Goal: Information Seeking & Learning: Get advice/opinions

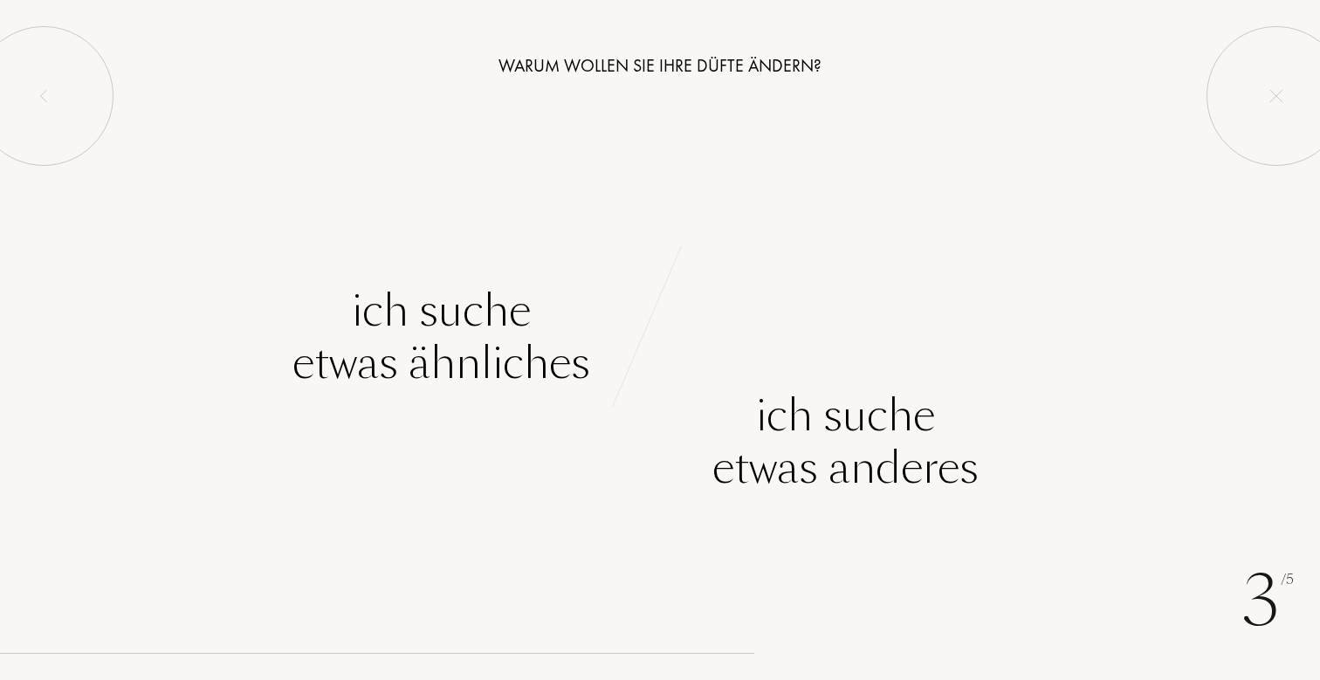
click at [683, 64] on div "Warum wollen Sie Ihre Düfte ändern?" at bounding box center [660, 65] width 1320 height 26
click at [637, 71] on div "Warum wollen Sie Ihre Düfte ändern?" at bounding box center [660, 65] width 1320 height 26
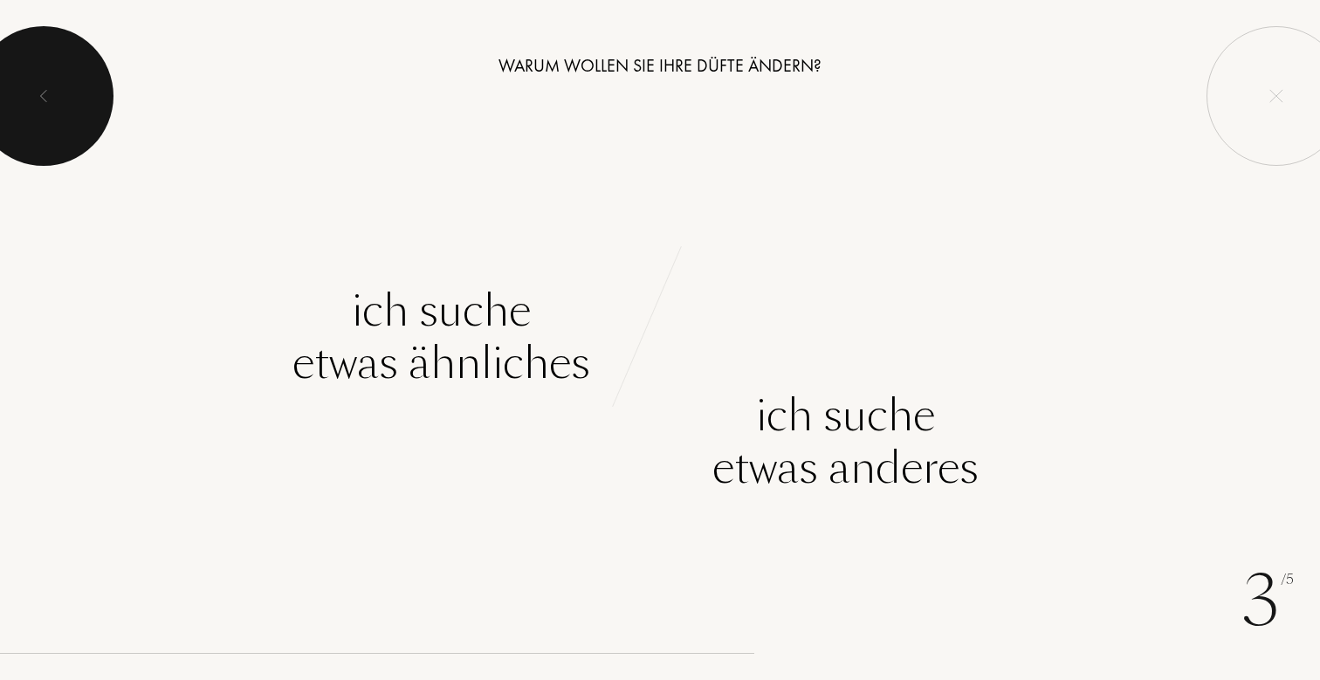
click at [39, 81] on div at bounding box center [44, 96] width 140 height 140
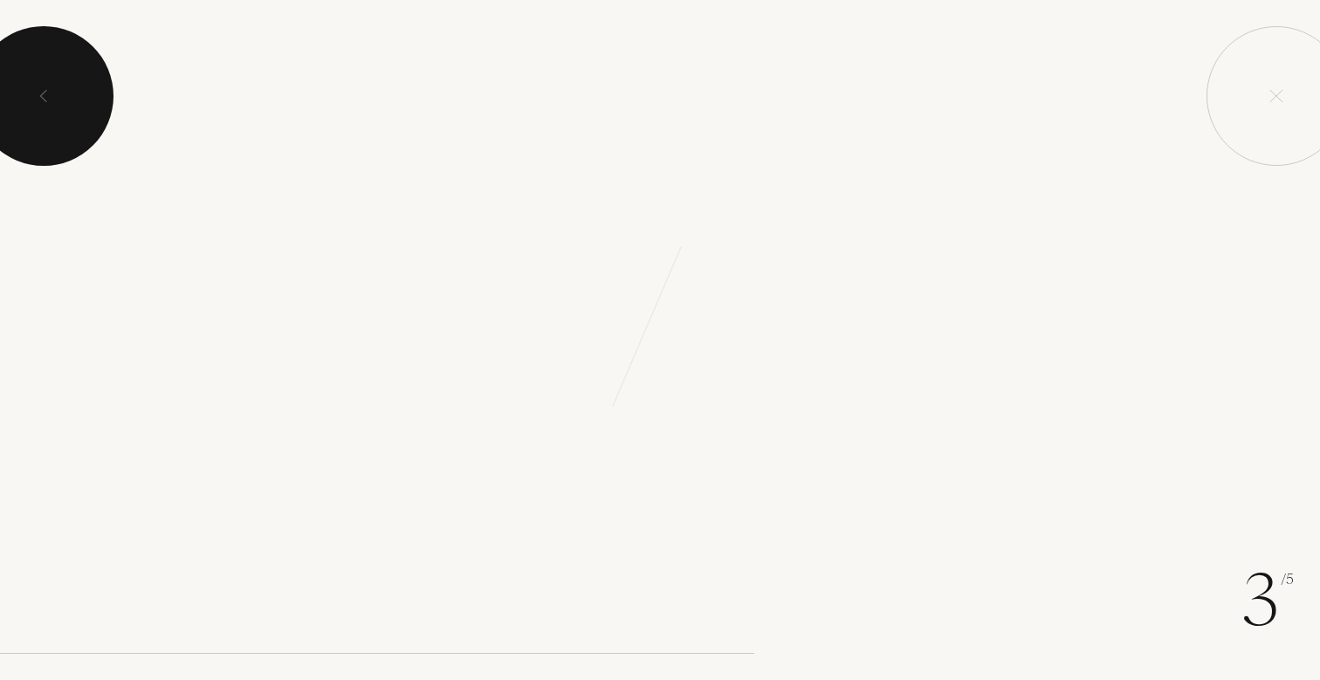
click at [42, 81] on div at bounding box center [44, 96] width 140 height 140
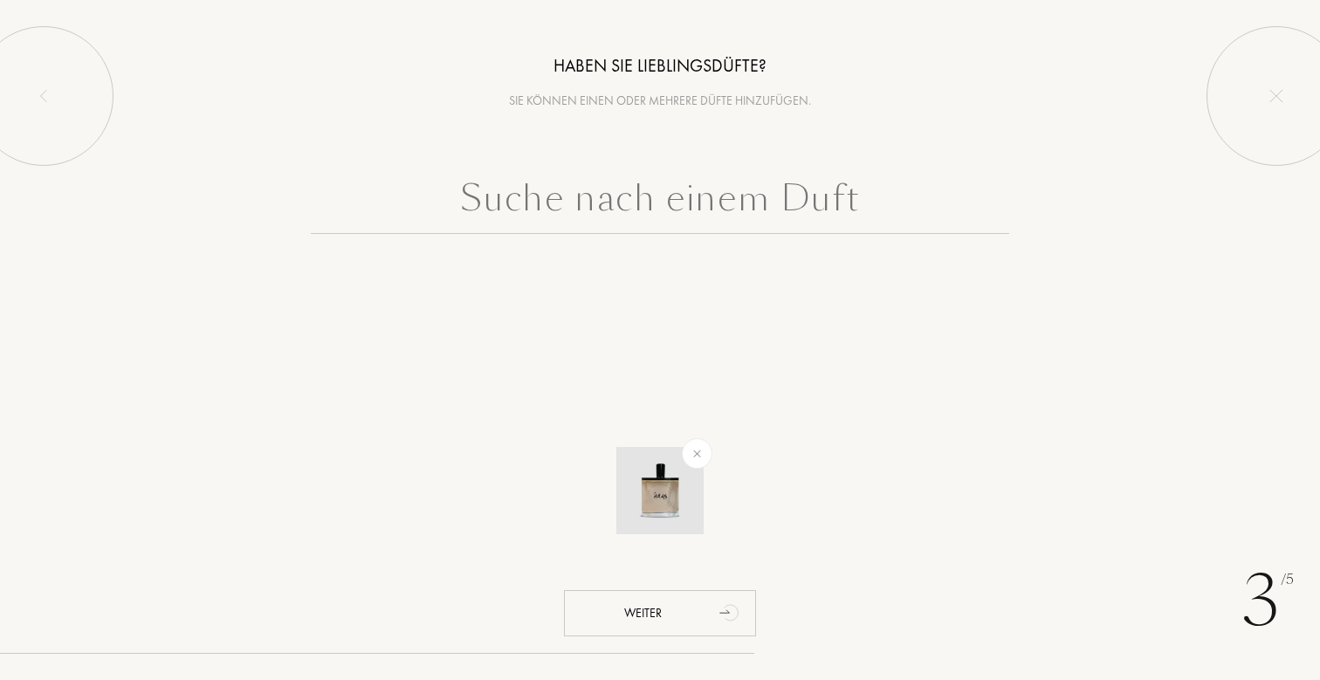
click at [703, 456] on img at bounding box center [697, 453] width 20 height 20
click at [600, 182] on input "text" at bounding box center [660, 202] width 698 height 63
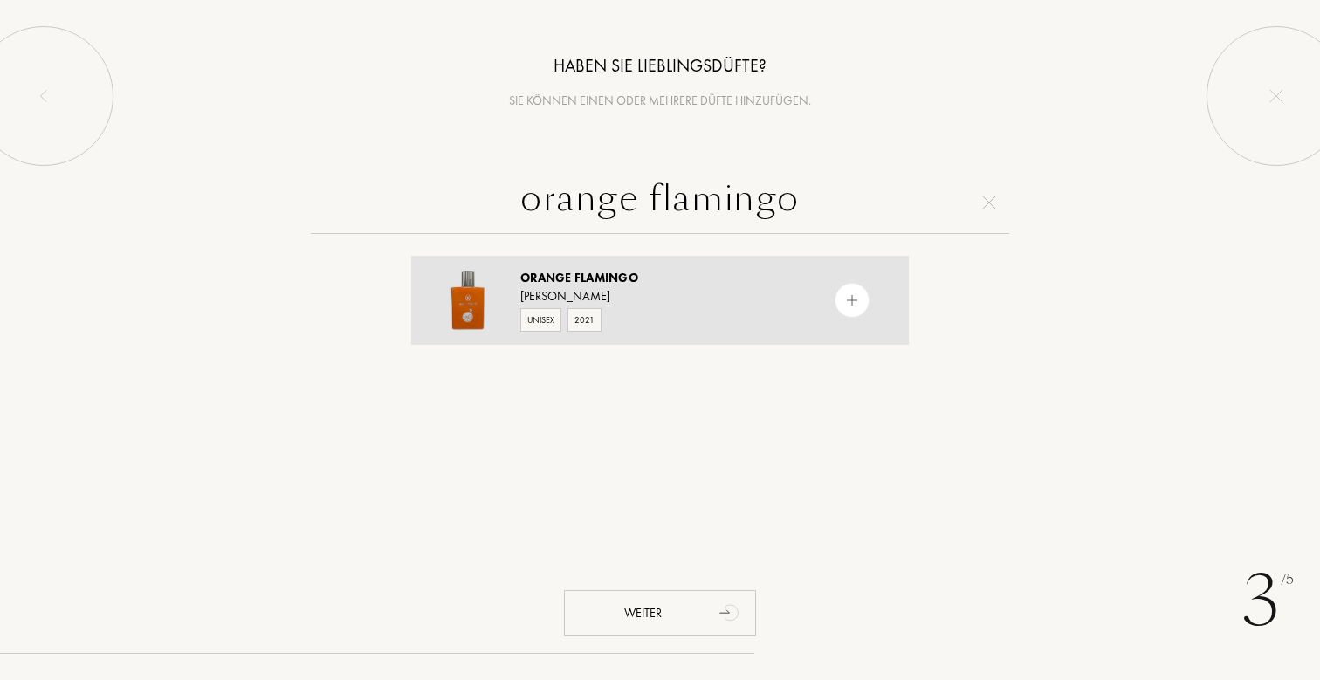
type input "orange flamingo"
click at [623, 290] on div "Marc Gebauer" at bounding box center [659, 296] width 278 height 18
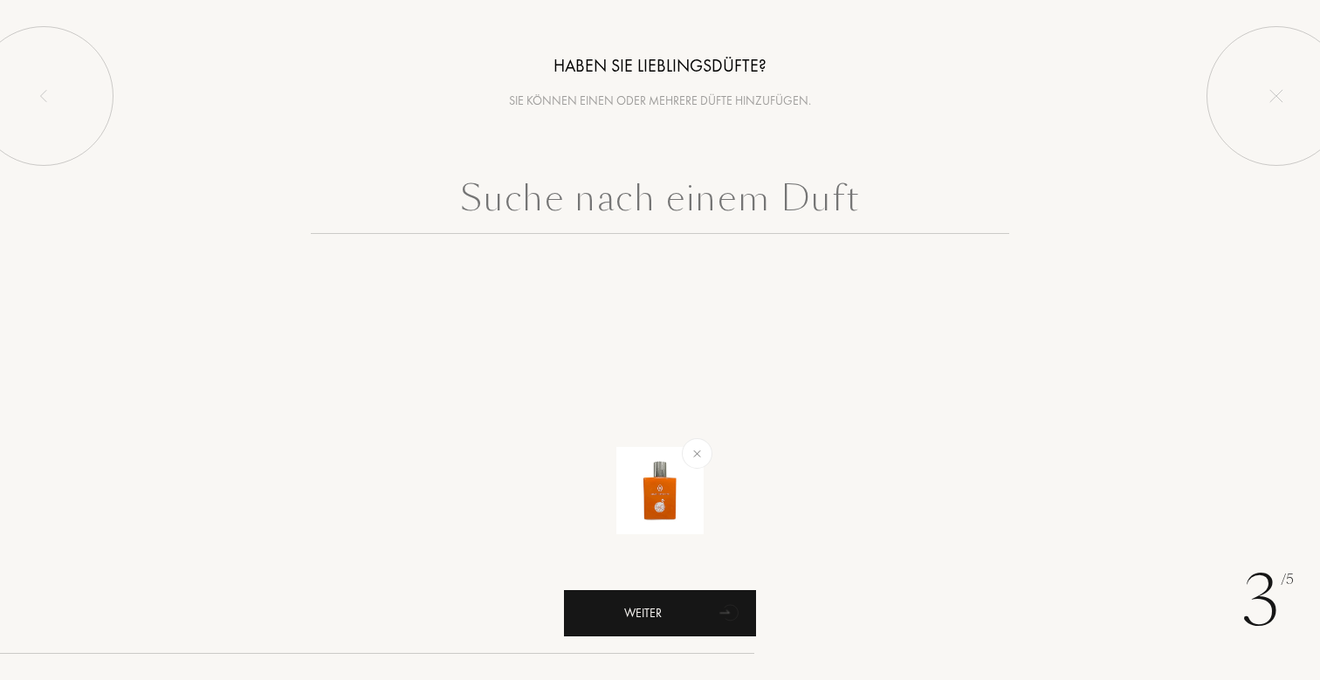
click at [730, 606] on icon "animation" at bounding box center [731, 614] width 14 height 16
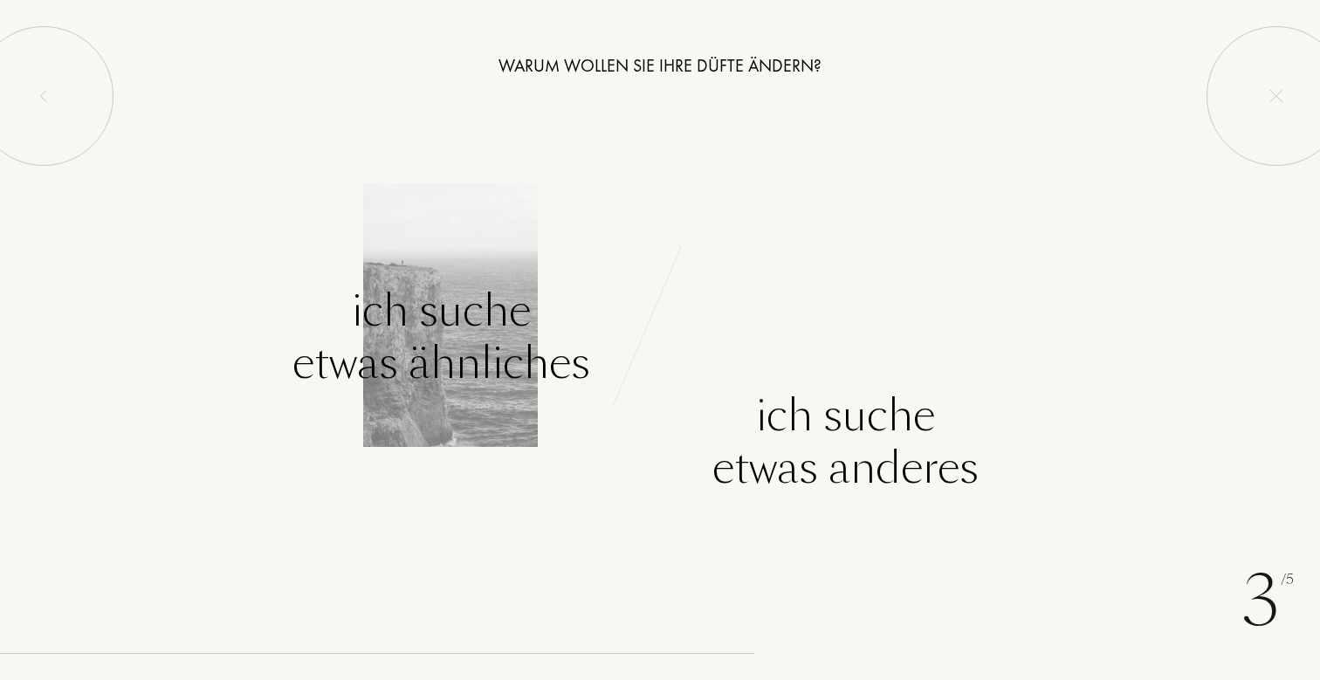
click at [516, 346] on div "Ich suche etwas ähnliches" at bounding box center [441, 337] width 298 height 105
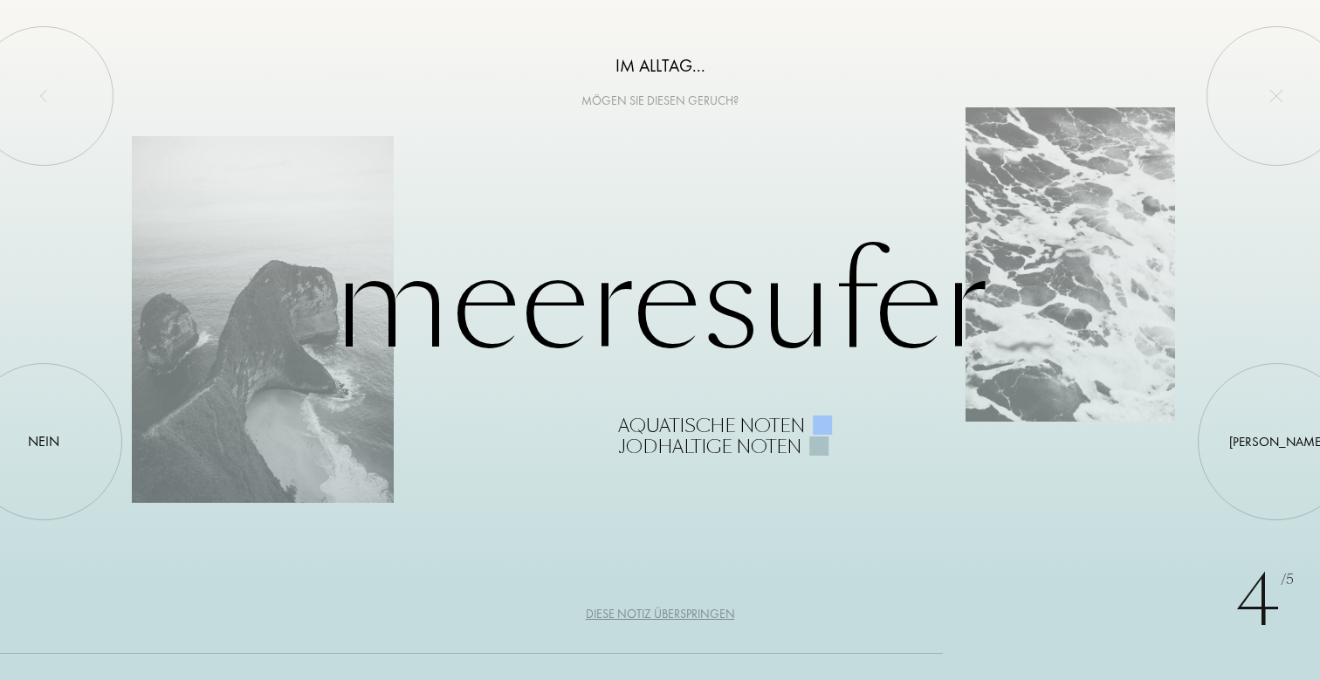
click at [675, 608] on div "Diese Notiz überspringen" at bounding box center [660, 614] width 149 height 18
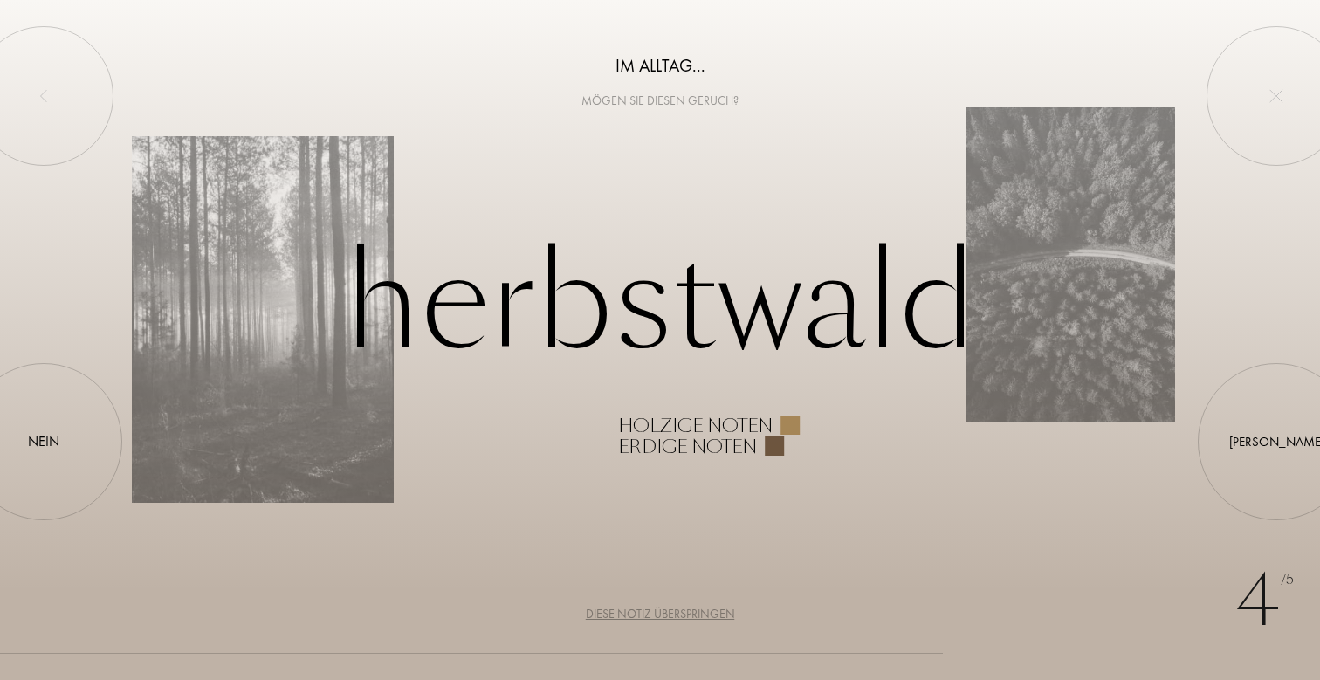
click at [647, 614] on div "Diese Notiz überspringen" at bounding box center [660, 614] width 149 height 18
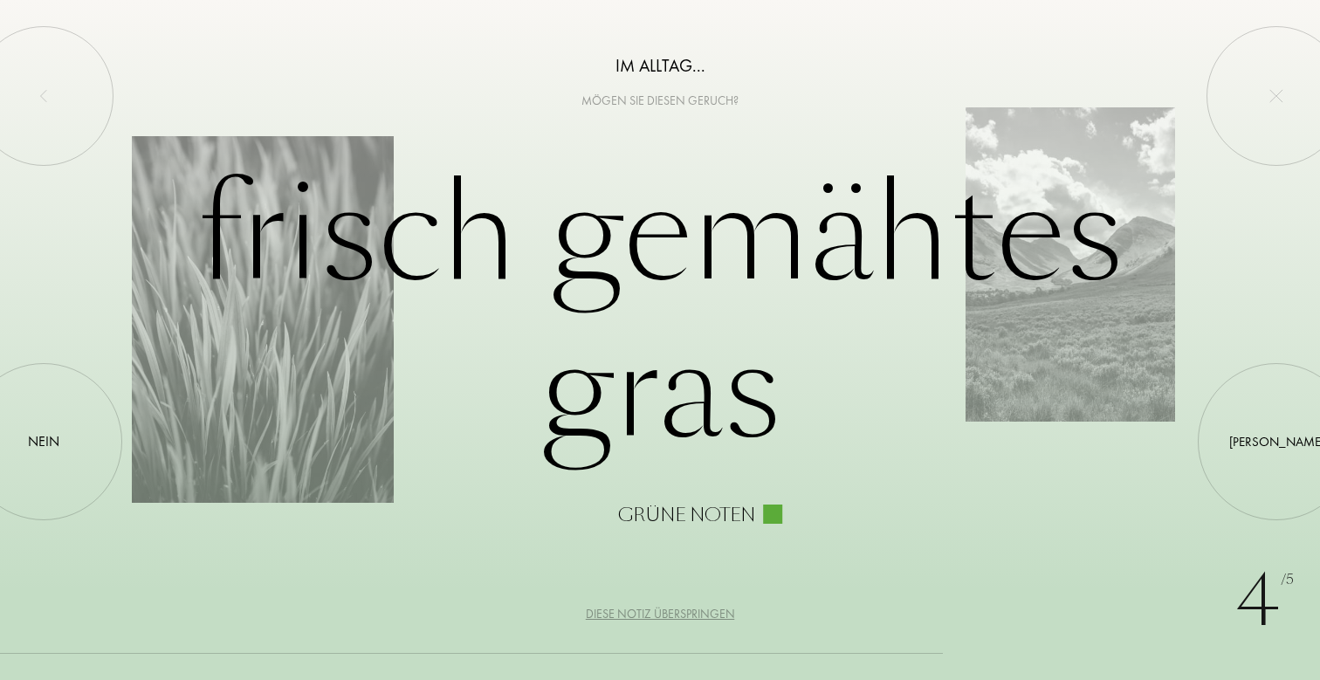
click at [647, 614] on div "Diese Notiz überspringen" at bounding box center [660, 614] width 149 height 18
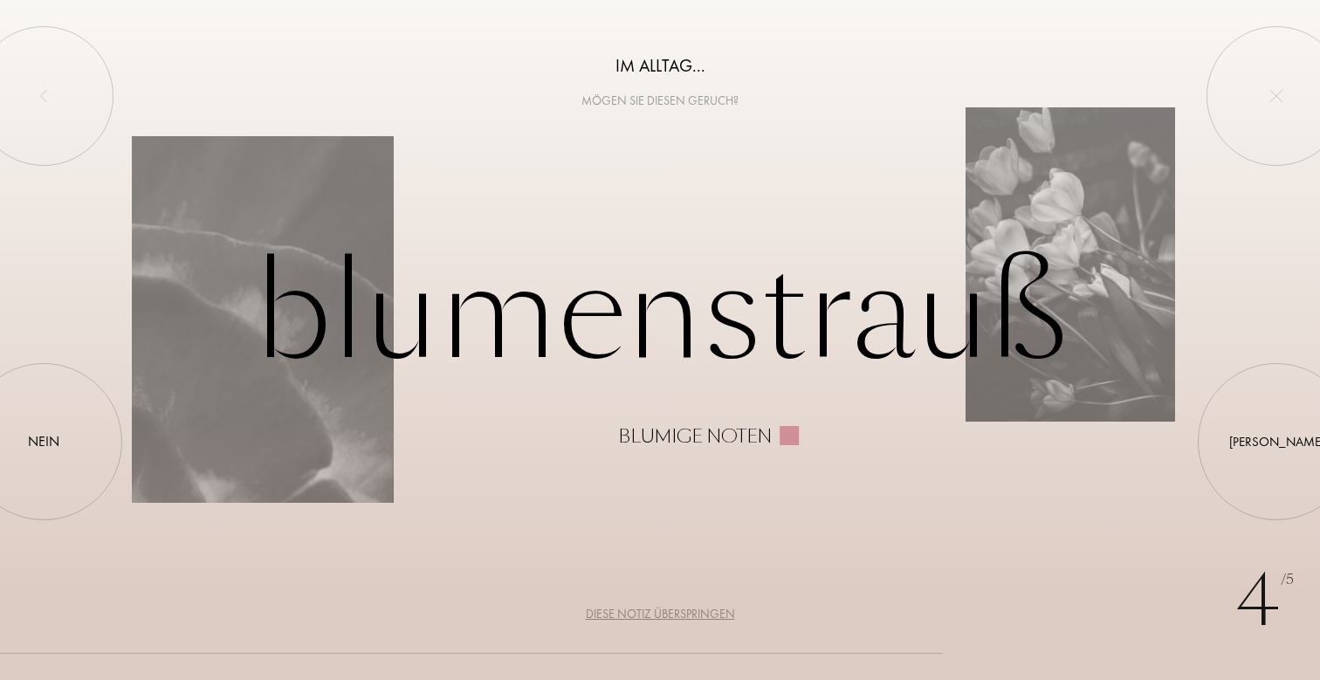
click at [647, 614] on div "Diese Notiz überspringen" at bounding box center [660, 614] width 149 height 18
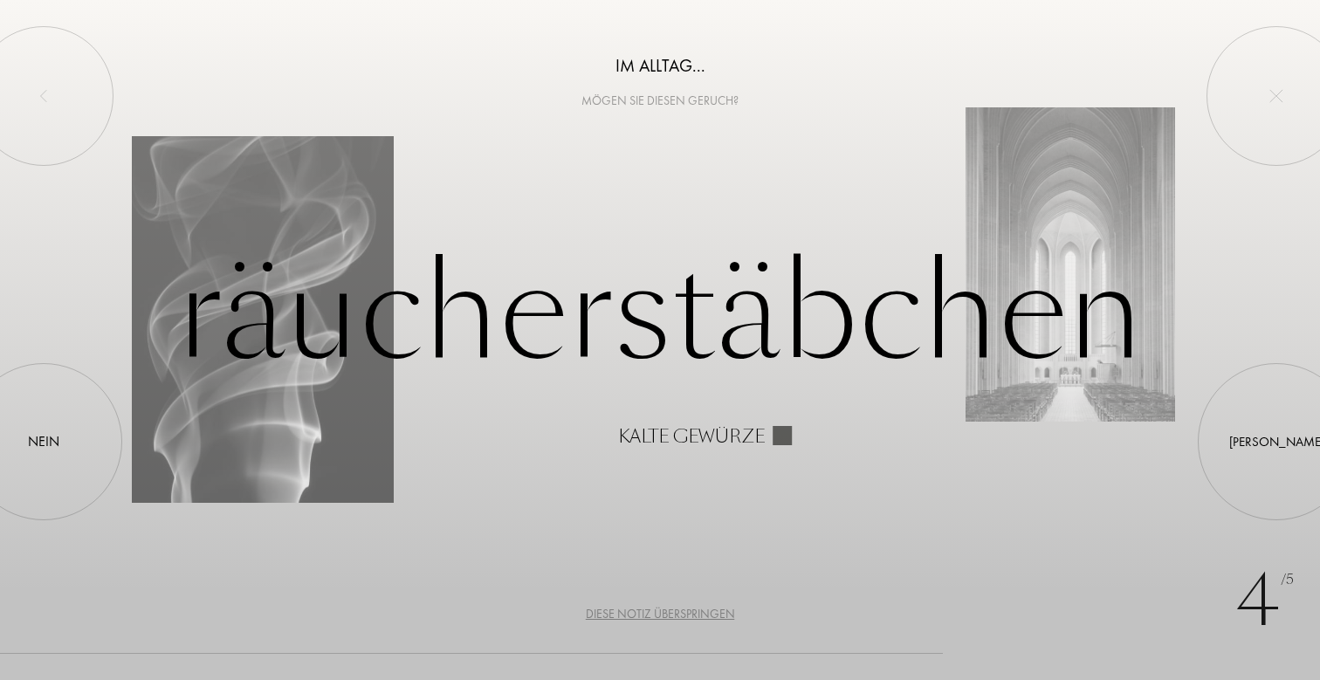
click at [647, 614] on div "Diese Notiz überspringen" at bounding box center [660, 614] width 149 height 18
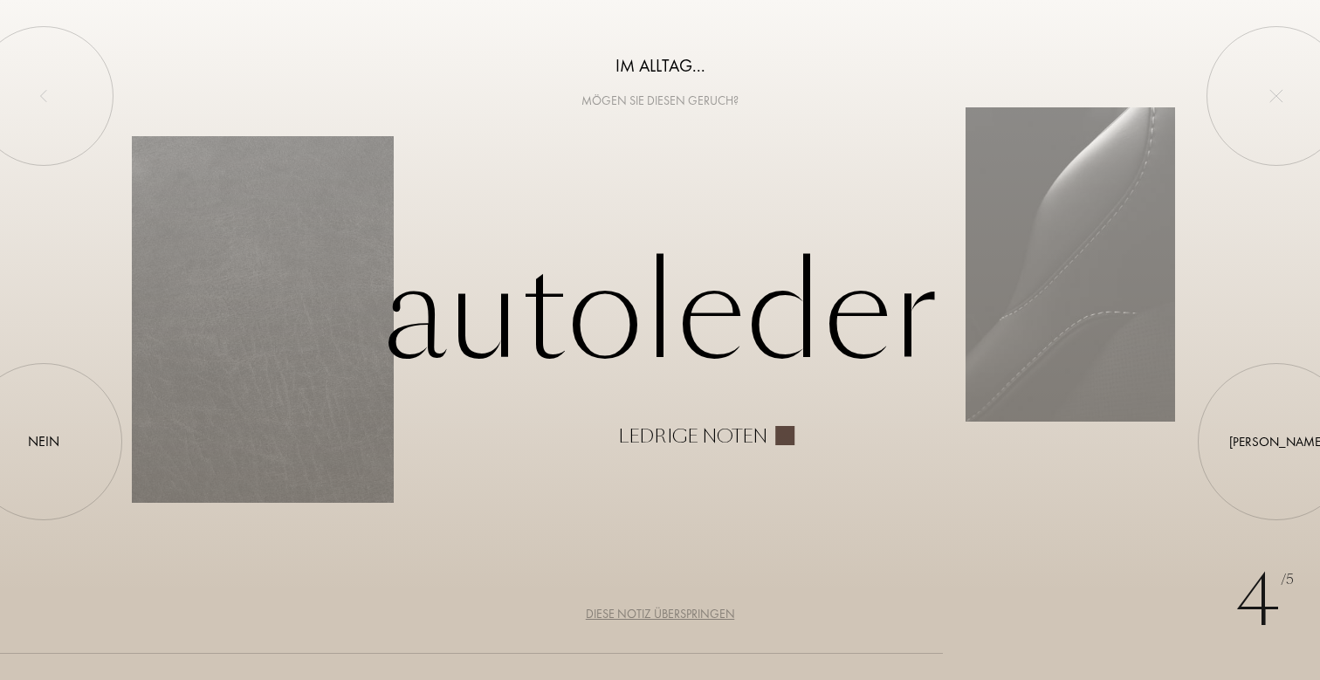
click at [659, 605] on div "Diese Notiz überspringen" at bounding box center [660, 614] width 149 height 18
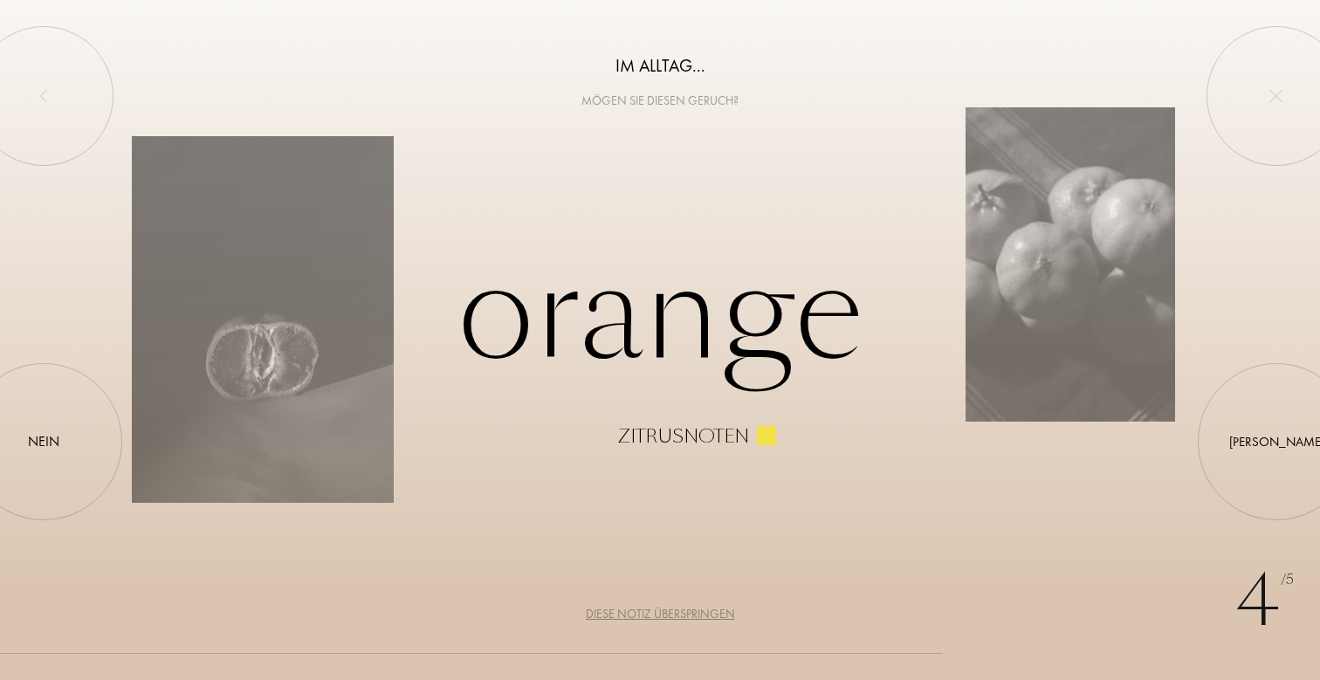
click at [655, 606] on div "Diese Notiz überspringen" at bounding box center [660, 614] width 149 height 18
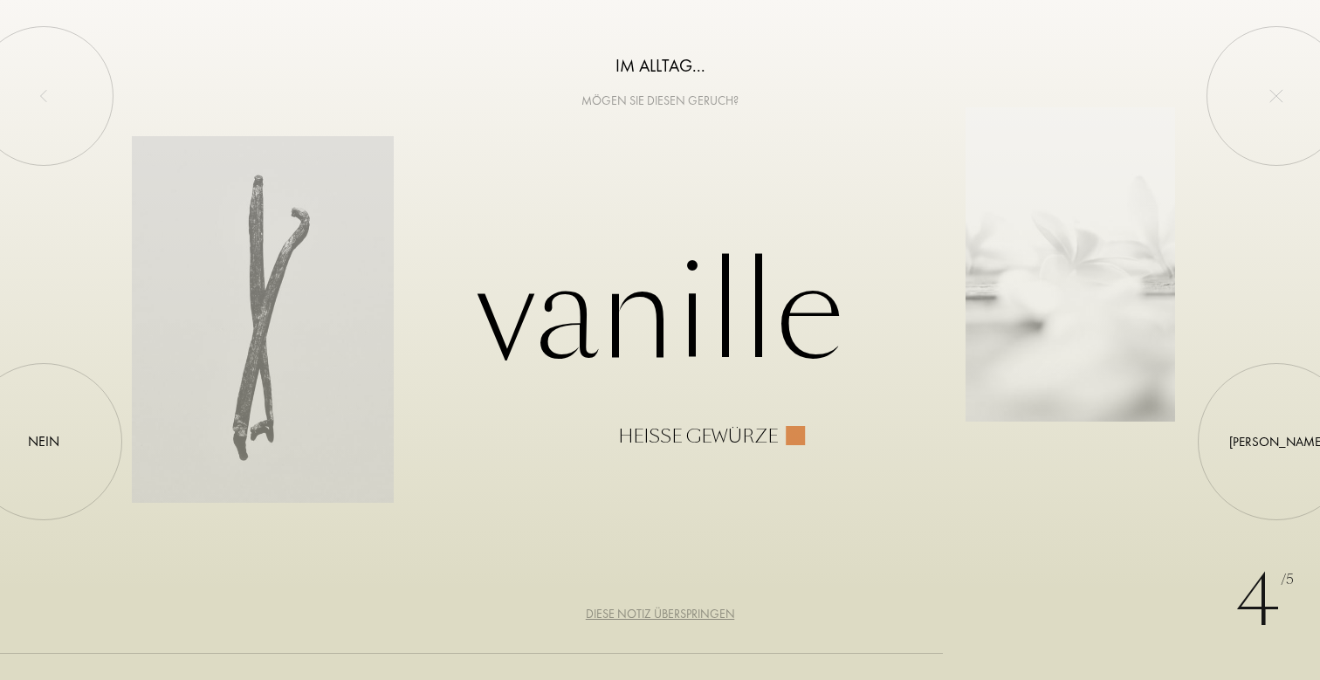
click at [655, 606] on div "Diese Notiz überspringen" at bounding box center [660, 614] width 149 height 18
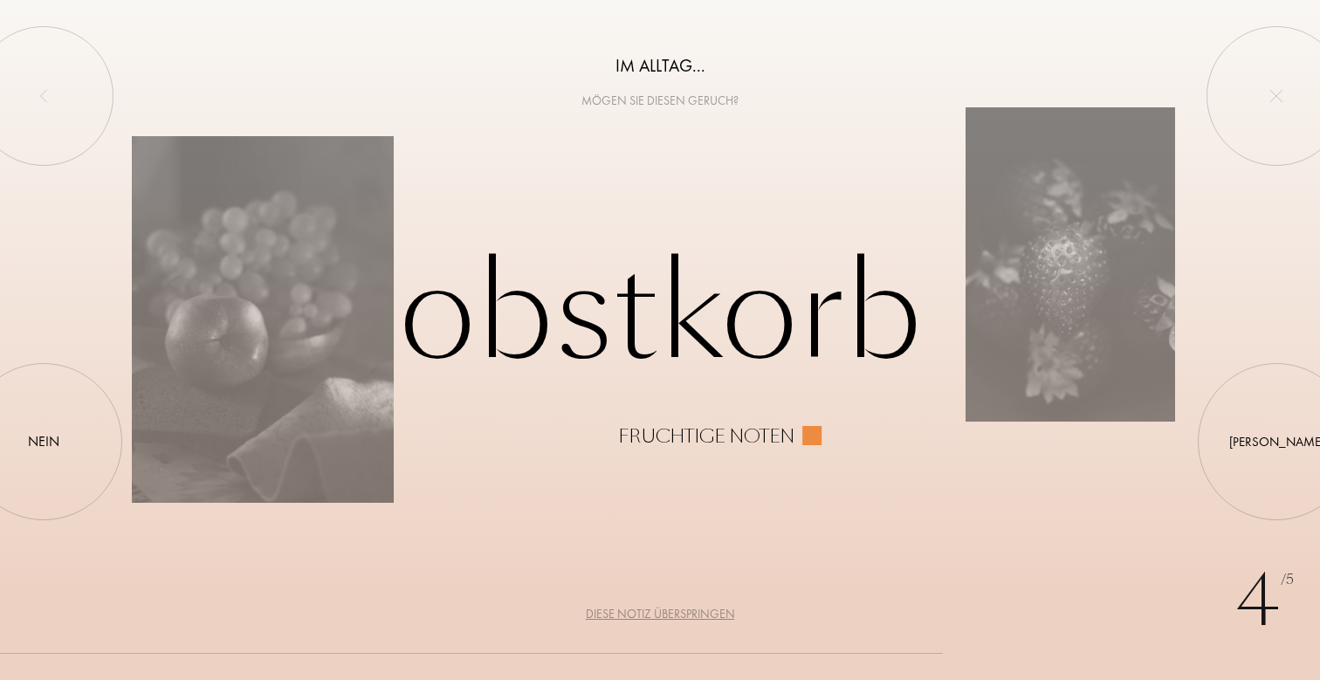
click at [655, 606] on div "Diese Notiz überspringen" at bounding box center [660, 614] width 149 height 18
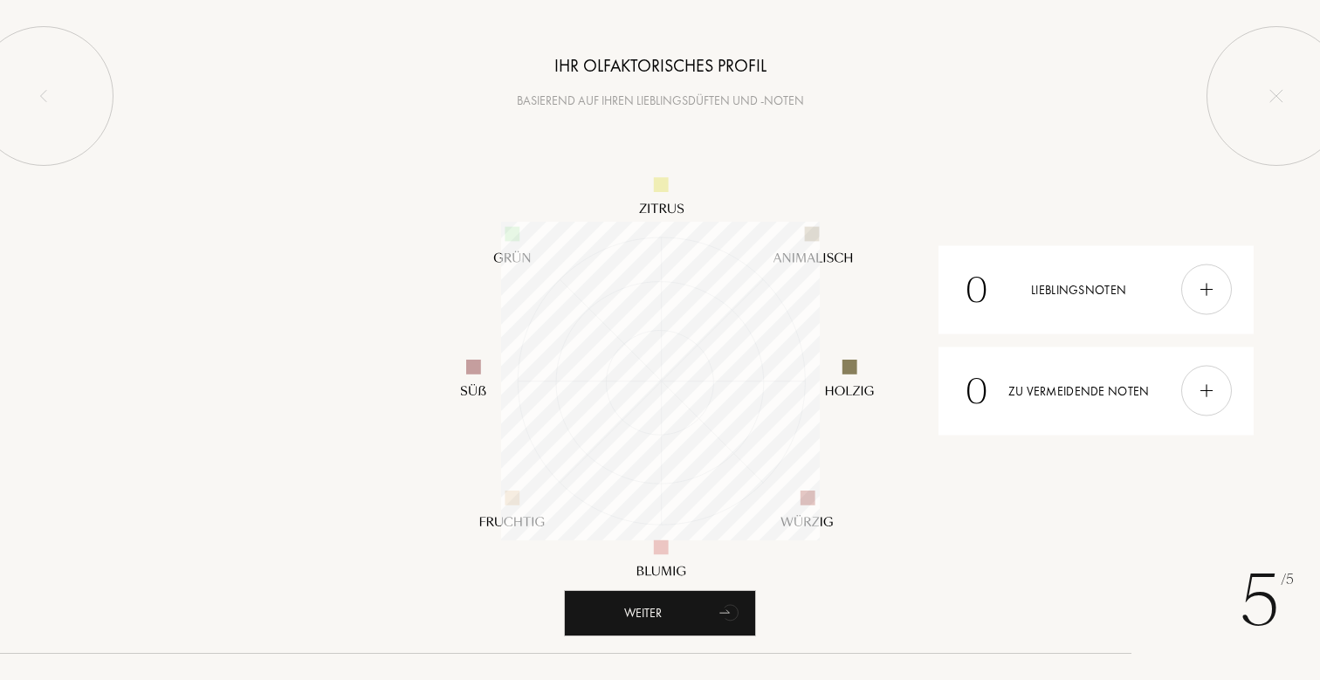
scroll to position [319, 319]
click at [689, 624] on div "Weiter" at bounding box center [660, 613] width 192 height 46
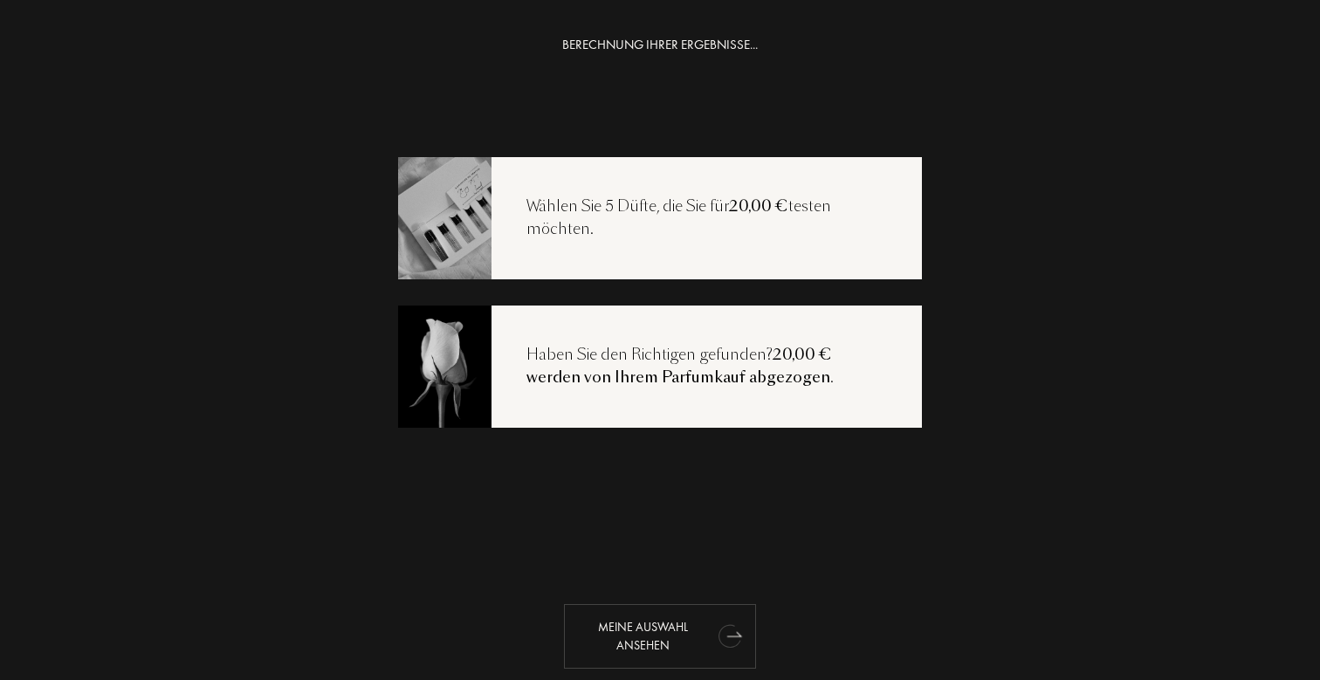
click at [648, 631] on div "Meine Auswahl ansehen" at bounding box center [660, 636] width 192 height 65
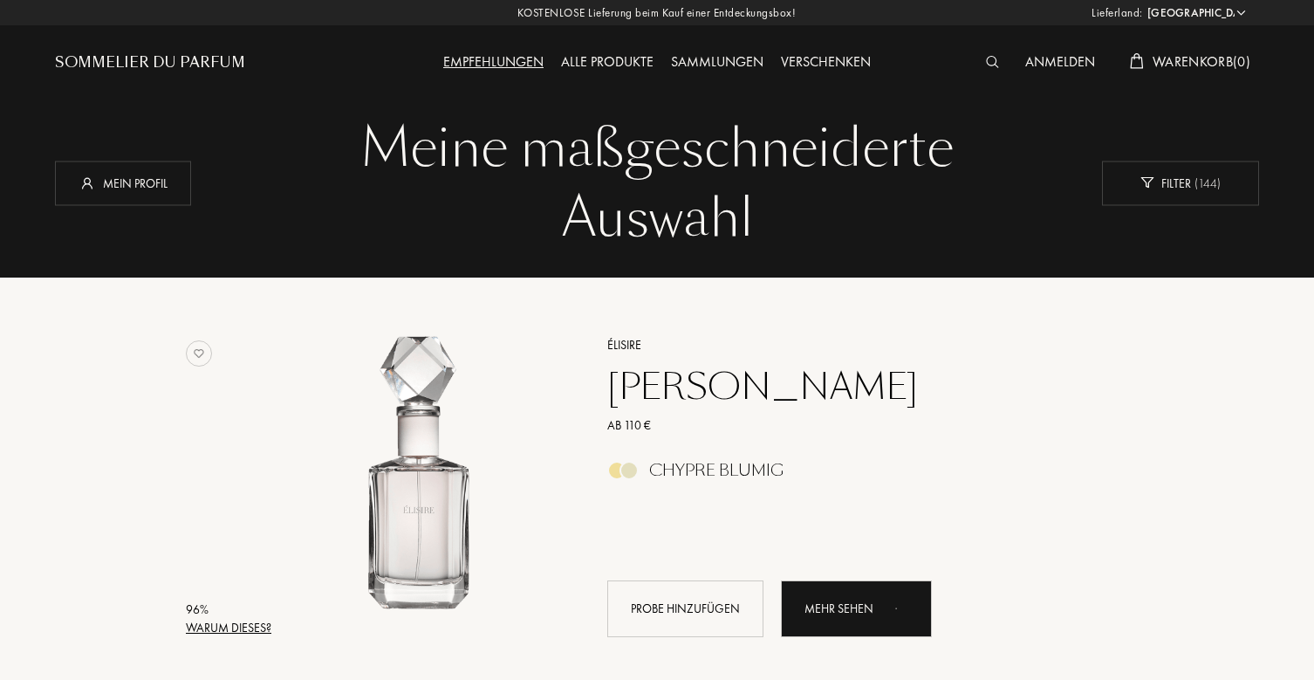
select select "DE"
click at [137, 168] on div "Mein Profil" at bounding box center [122, 183] width 136 height 45
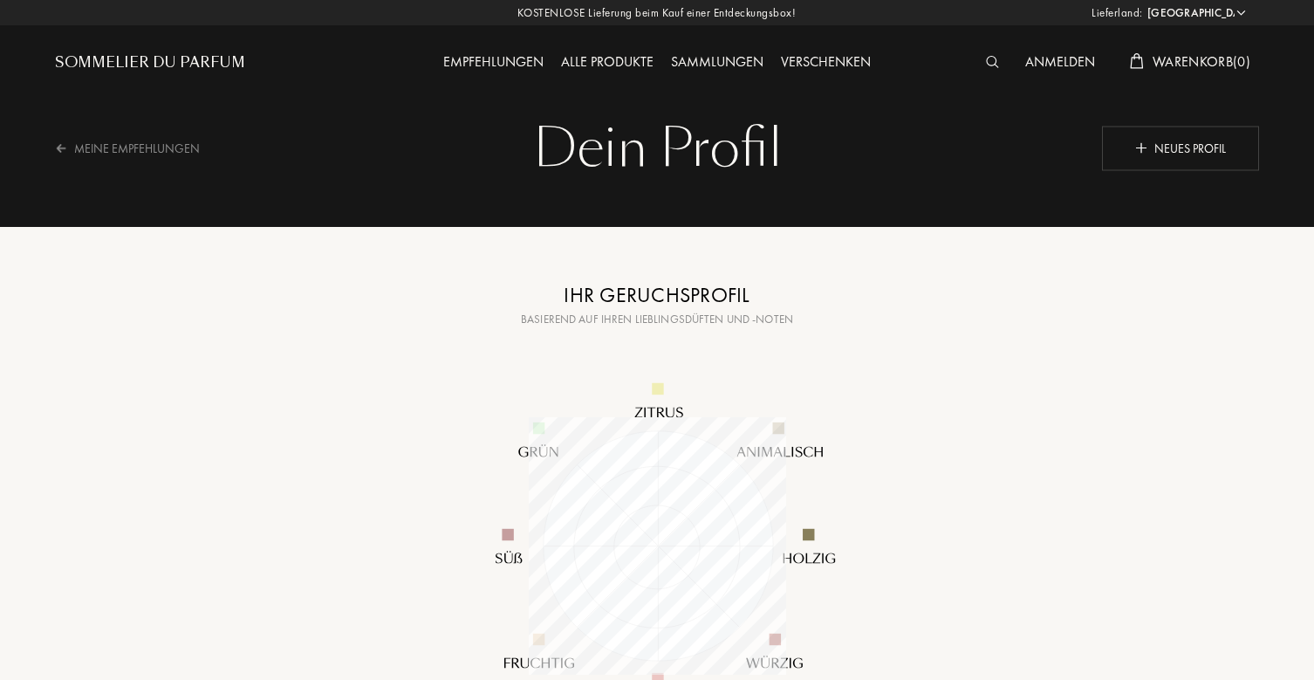
select select "DE"
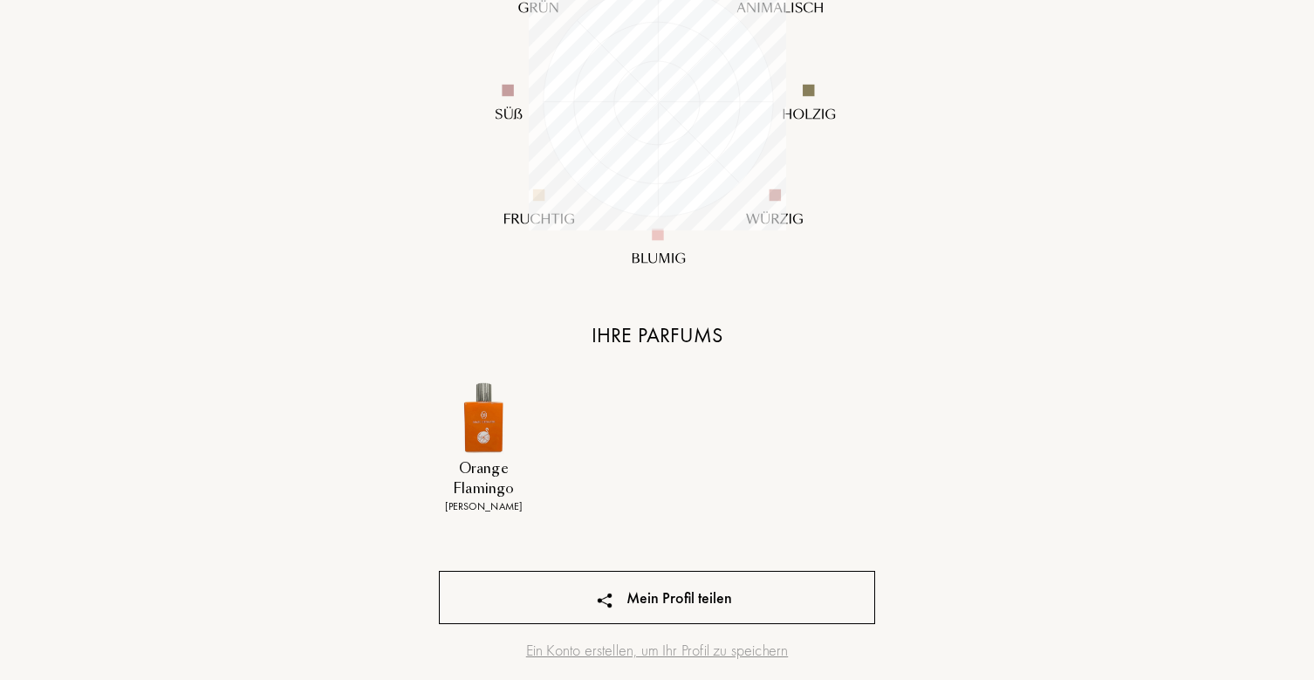
scroll to position [445, 0]
click at [656, 589] on div "Mein Profil teilen" at bounding box center [657, 596] width 436 height 53
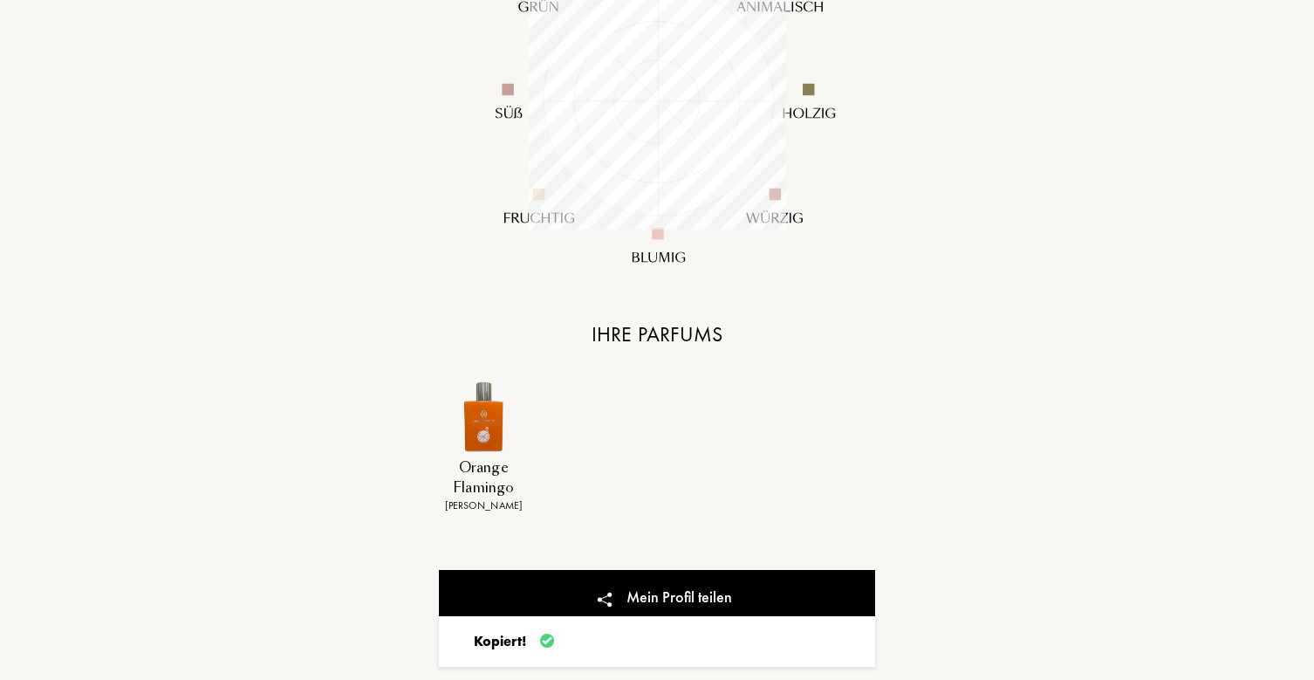
click at [623, 516] on div "Orange Flamingo Marc Gebauer" at bounding box center [657, 458] width 463 height 154
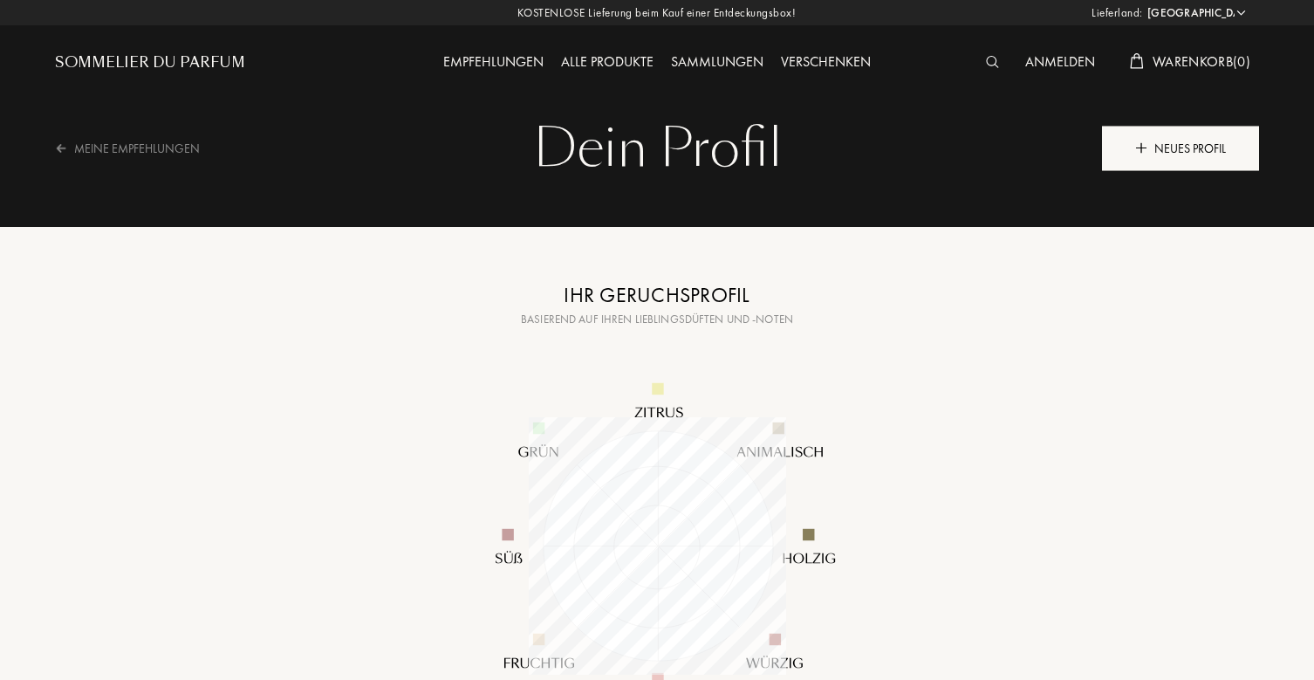
scroll to position [0, 0]
click at [1139, 161] on div "Neues Profil" at bounding box center [1180, 148] width 157 height 45
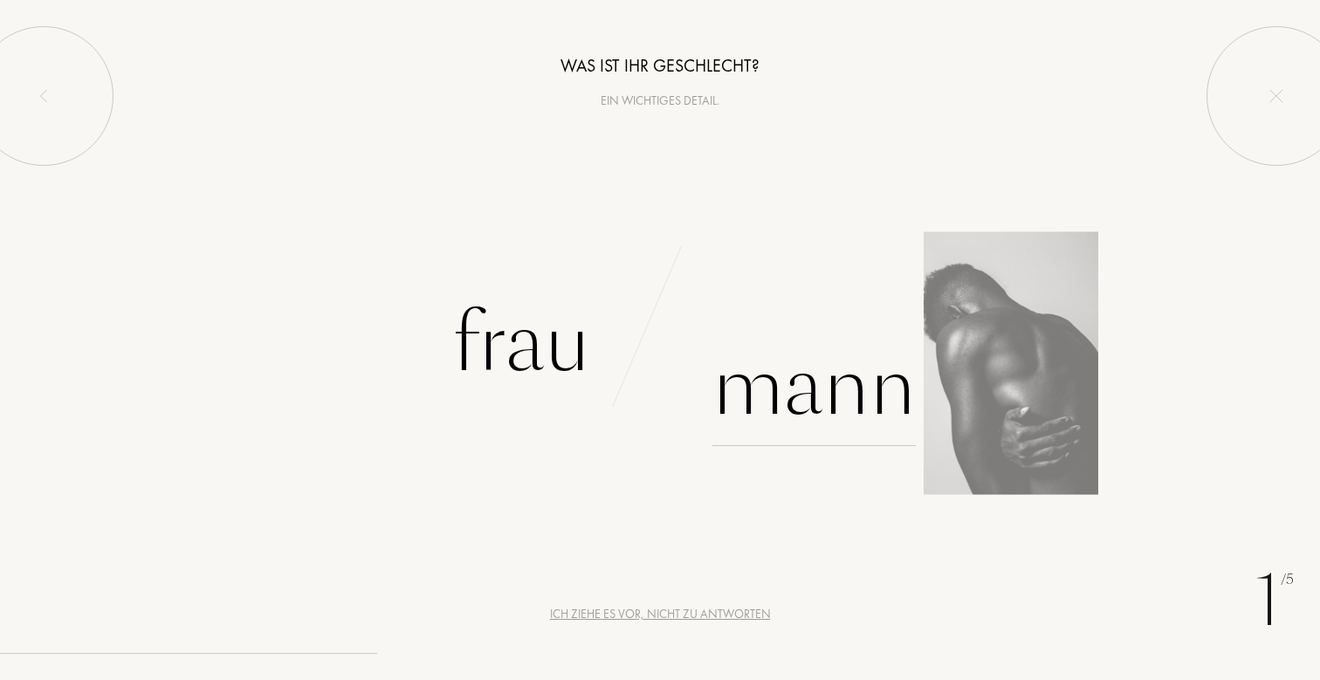
click at [750, 428] on div "Mann" at bounding box center [813, 387] width 203 height 118
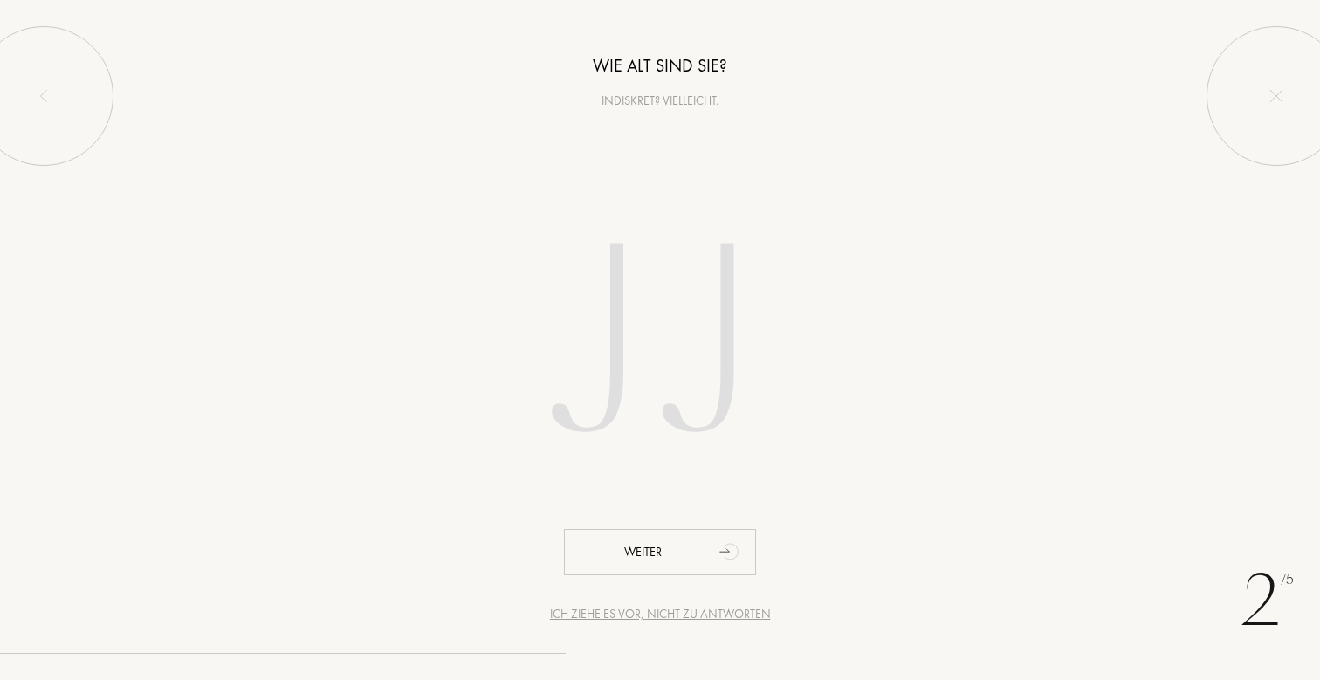
click at [714, 400] on input "number" at bounding box center [659, 347] width 497 height 353
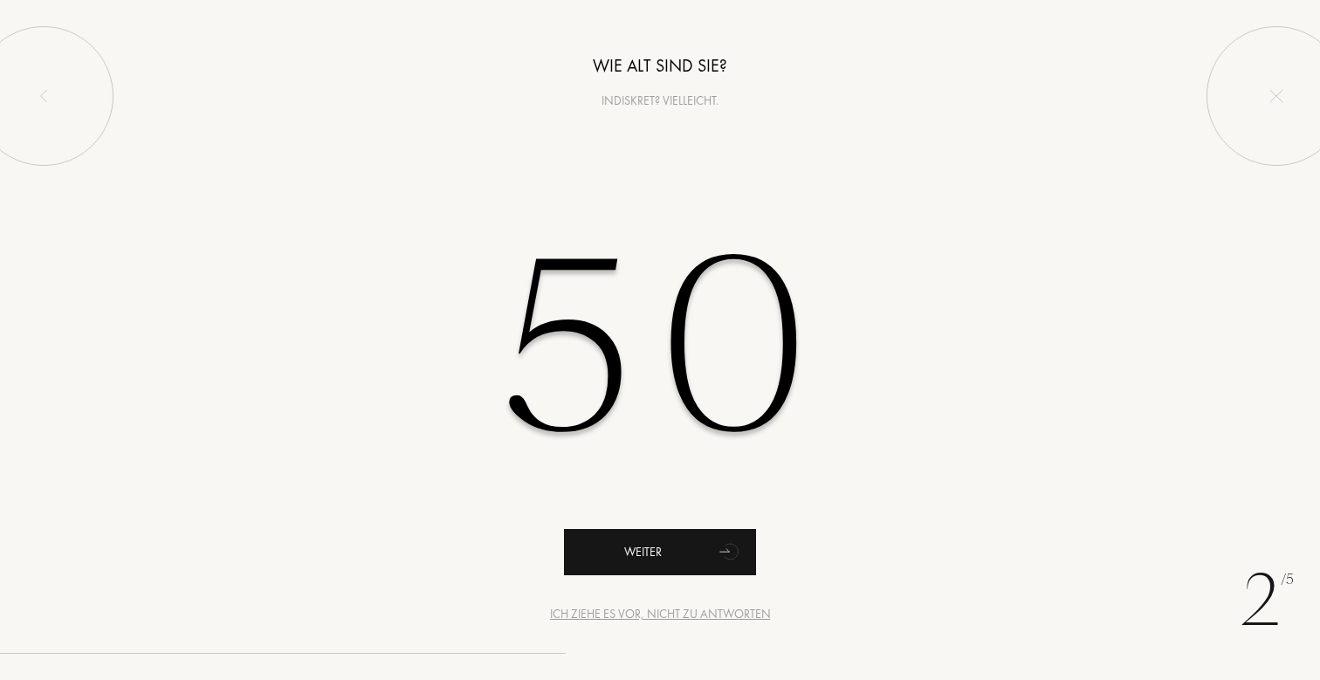
type input "50"
click at [671, 534] on div "Weiter" at bounding box center [660, 552] width 192 height 46
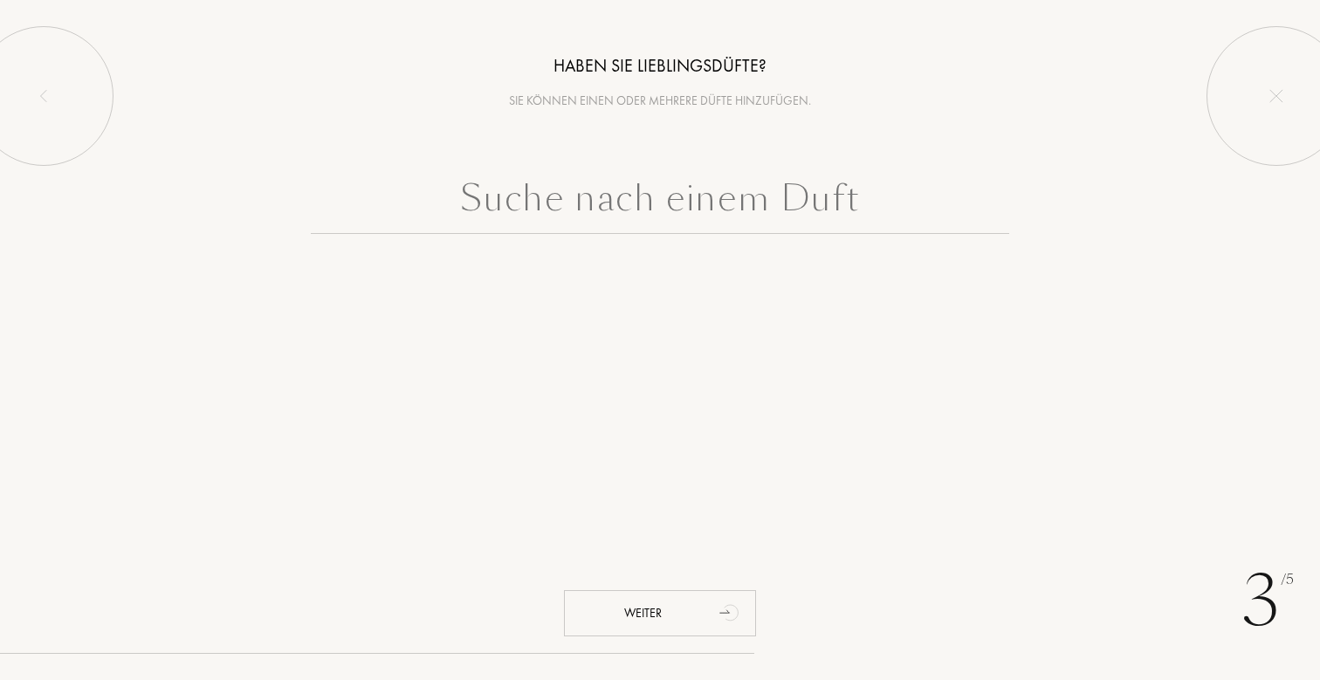
click at [602, 217] on input "text" at bounding box center [660, 202] width 698 height 63
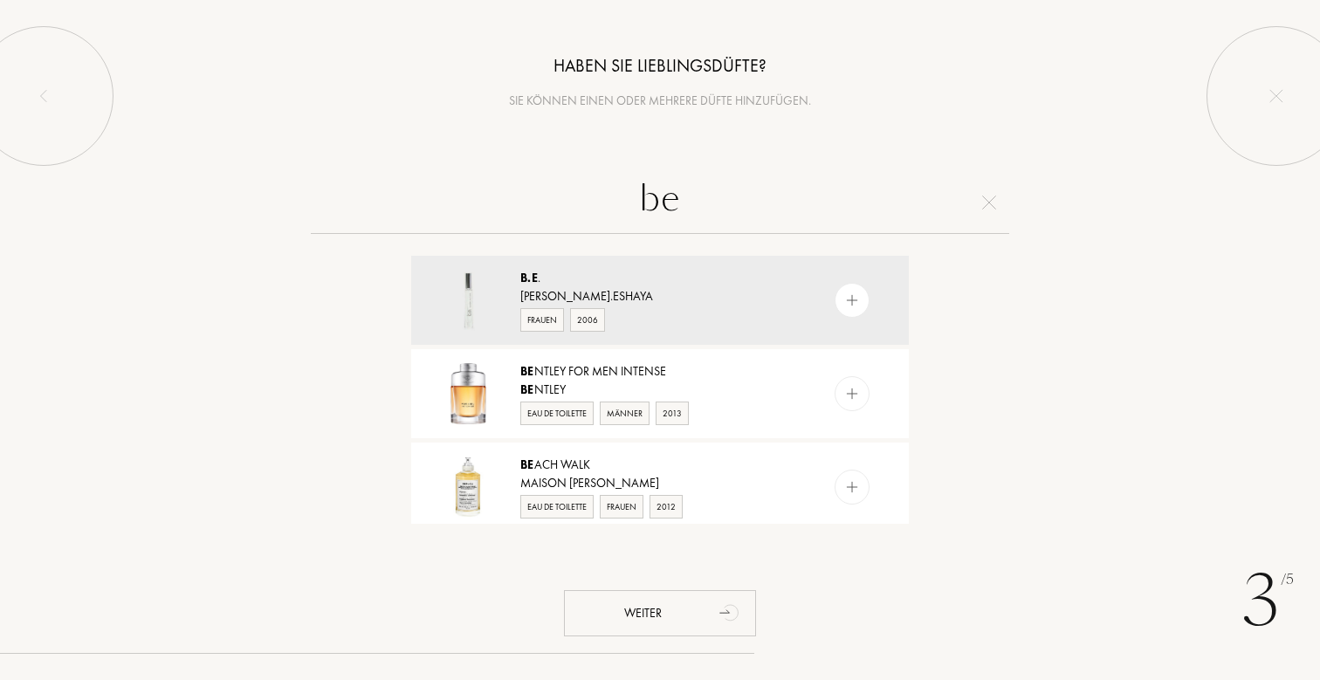
click at [677, 209] on input "be" at bounding box center [660, 202] width 698 height 63
paste input "BERSERKER"
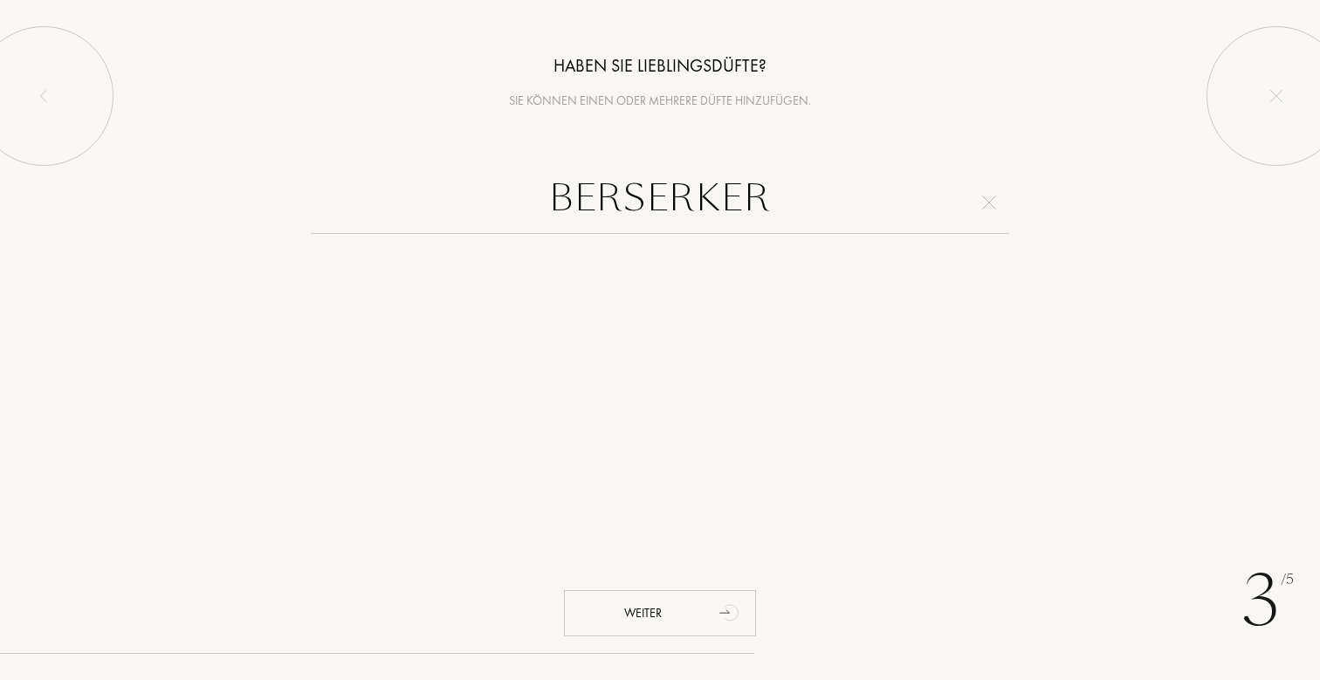
click at [497, 138] on div "Haben Sie Lieblingsdüfte? Sie können einen oder mehrere Düfte hinzufügen. BERSE…" at bounding box center [660, 262] width 1320 height 524
click at [660, 194] on input "BERSERKER" at bounding box center [660, 202] width 698 height 63
click at [721, 188] on input "BERSERKER" at bounding box center [660, 202] width 698 height 63
type input "f"
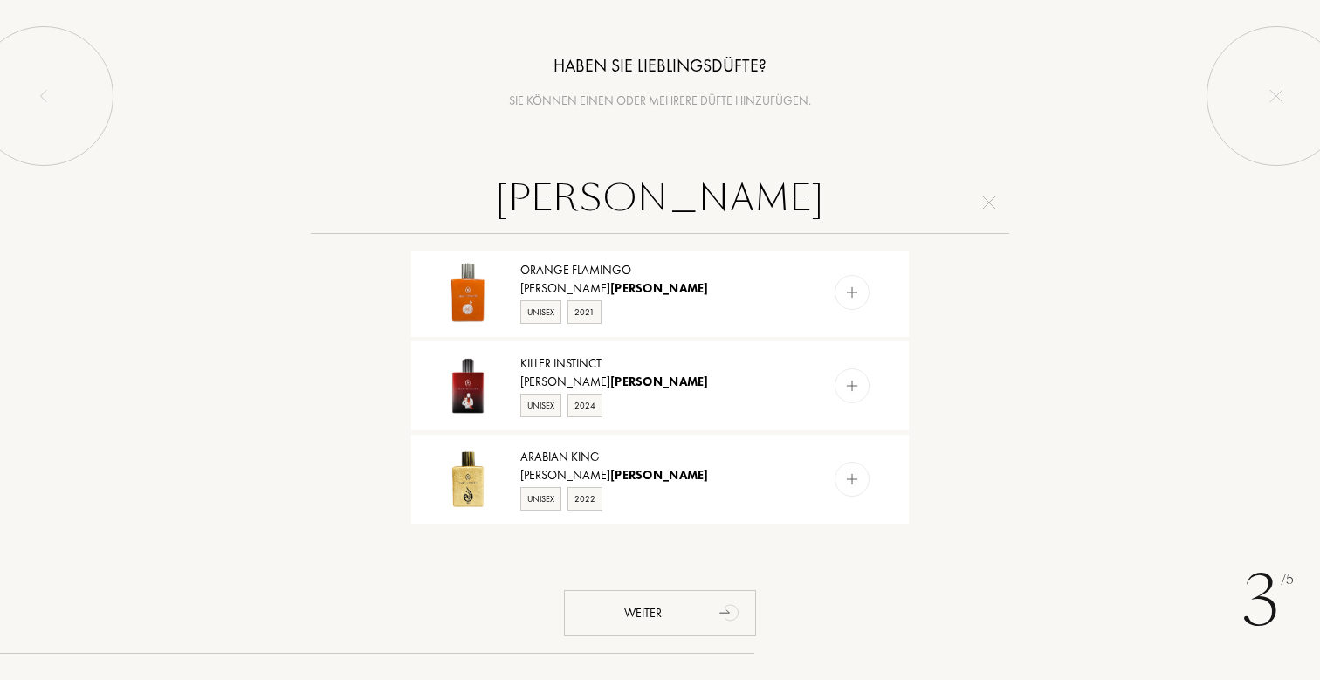
click at [649, 209] on input "gebauer" at bounding box center [660, 202] width 698 height 63
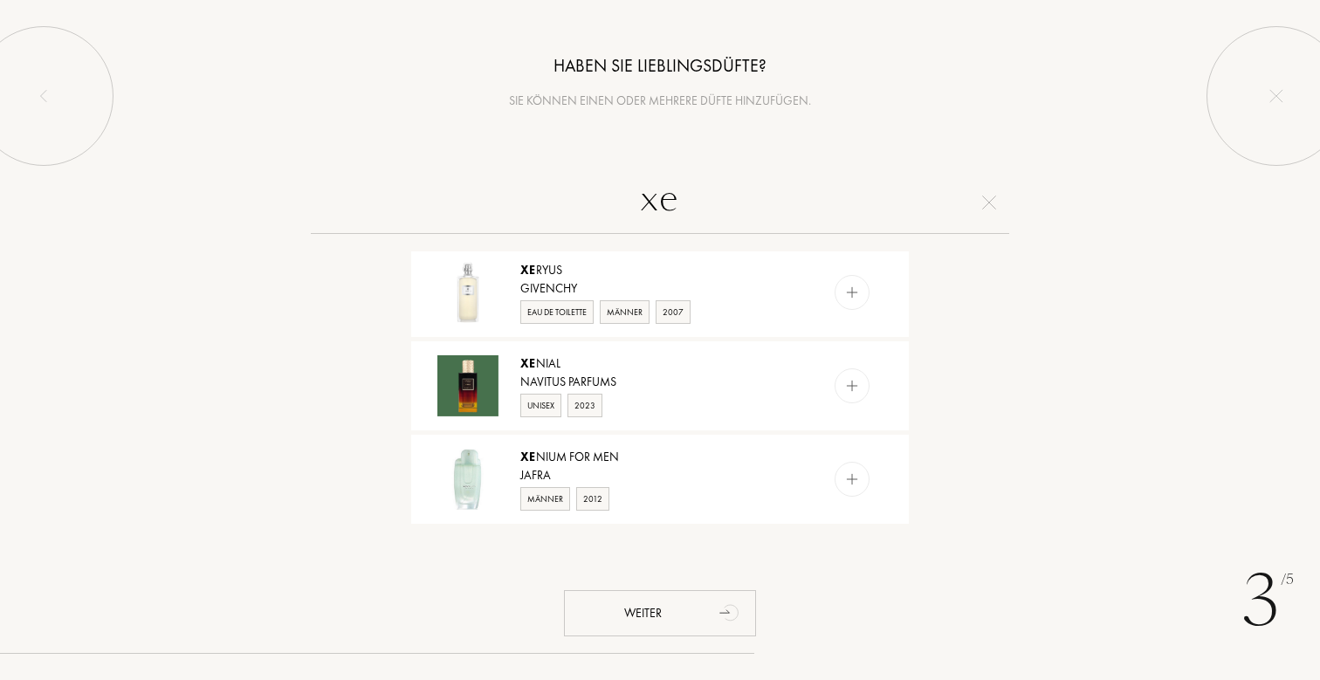
type input "x"
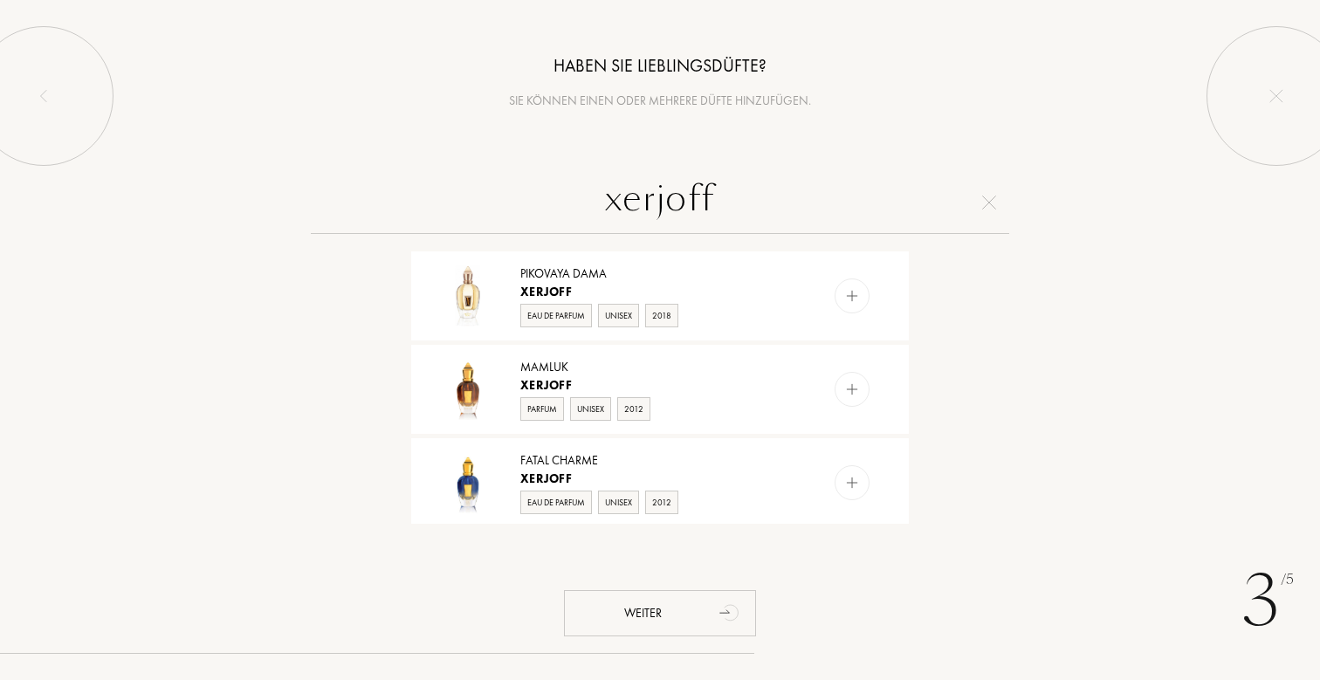
scroll to position [79, 0]
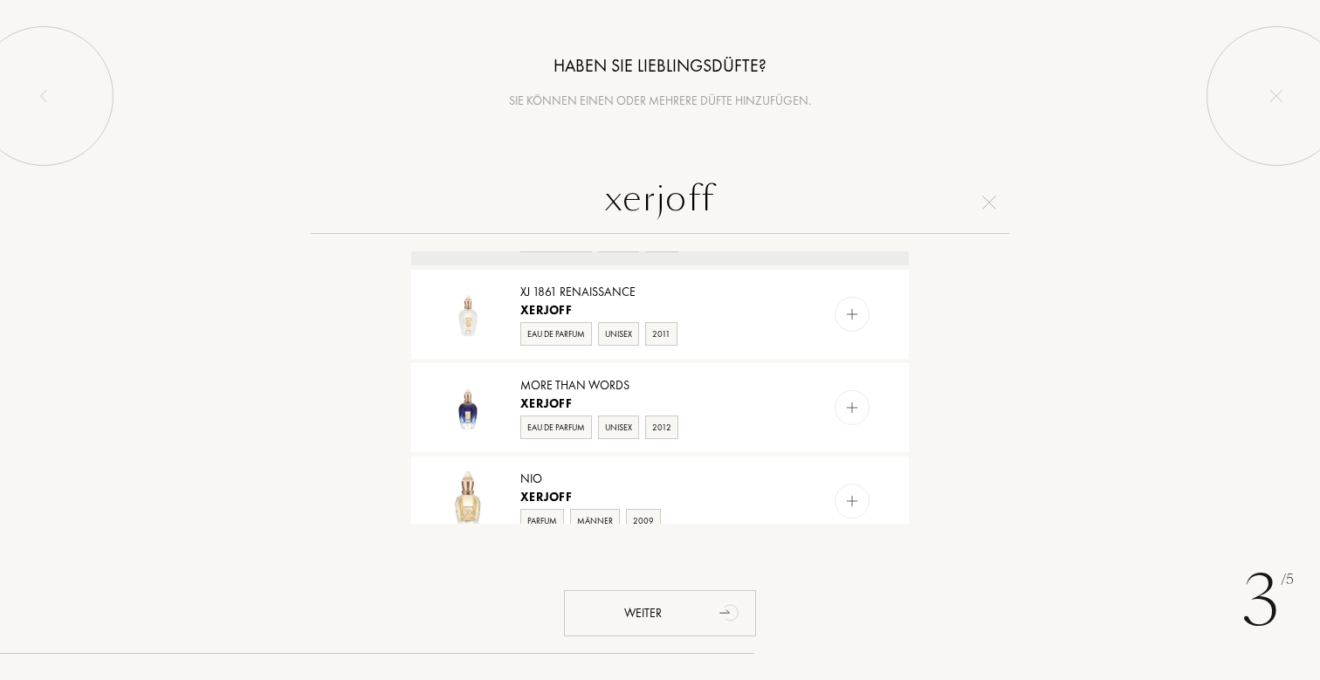
click at [657, 199] on input "xerjoff" at bounding box center [660, 202] width 698 height 63
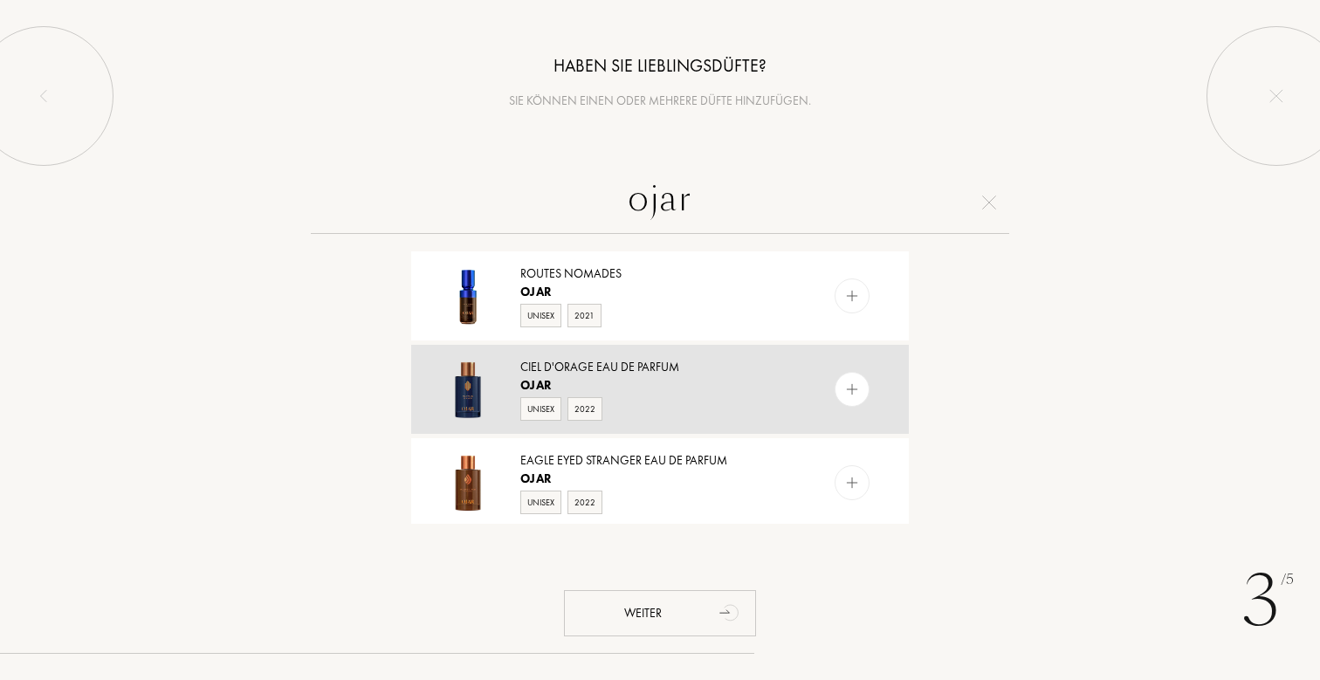
scroll to position [1306, 0]
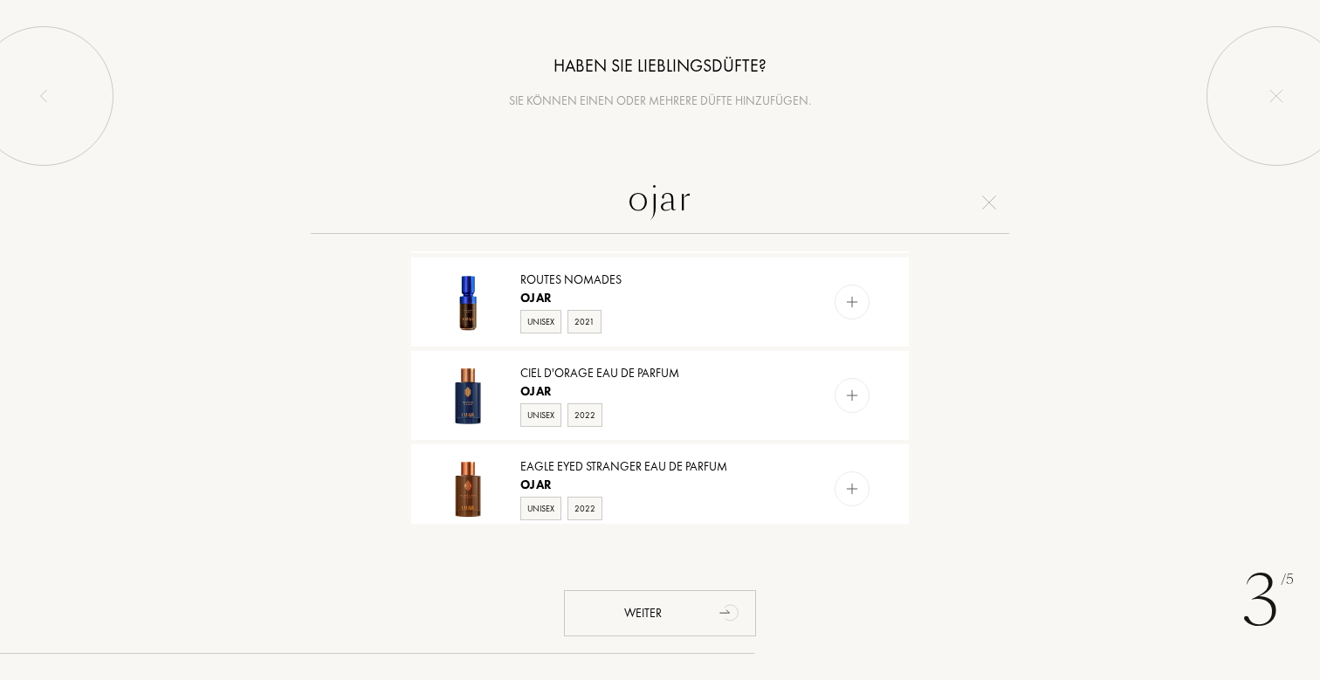
click at [670, 216] on input "ojar" at bounding box center [660, 202] width 698 height 63
paste input "Infusion Velours"
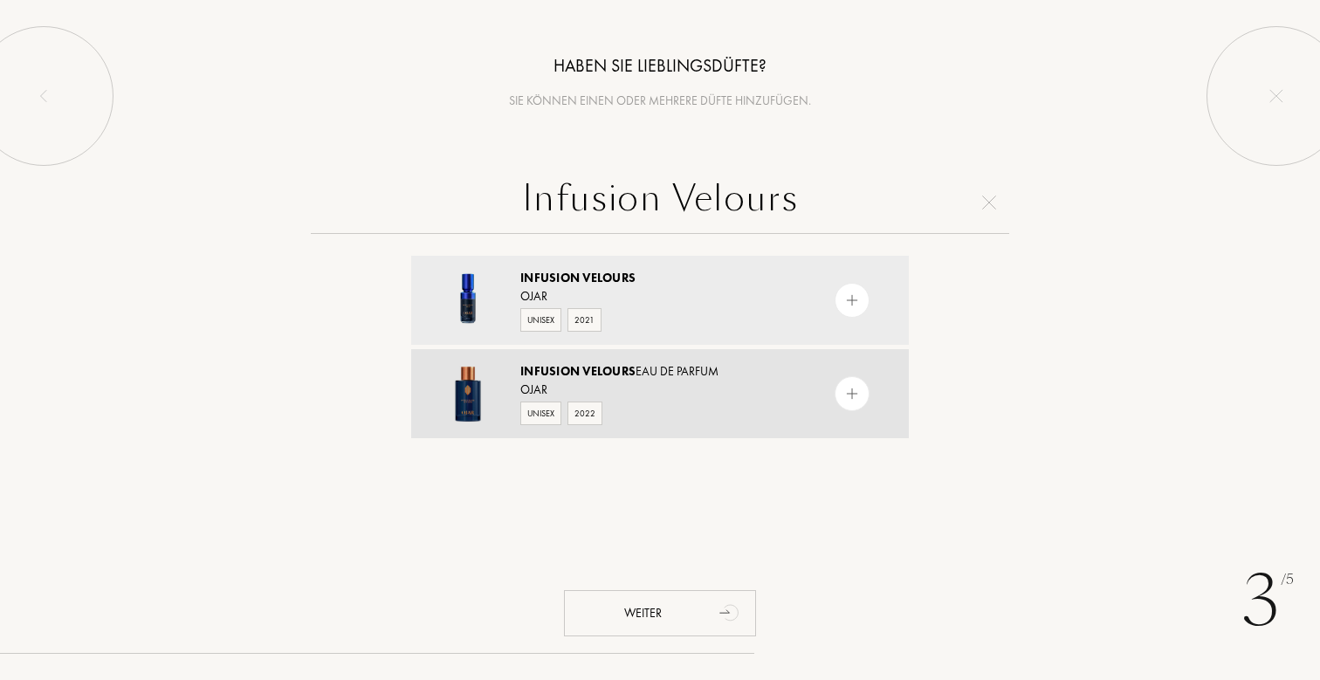
type input "Infusion Velours"
click at [660, 390] on div "Ojar" at bounding box center [659, 390] width 278 height 18
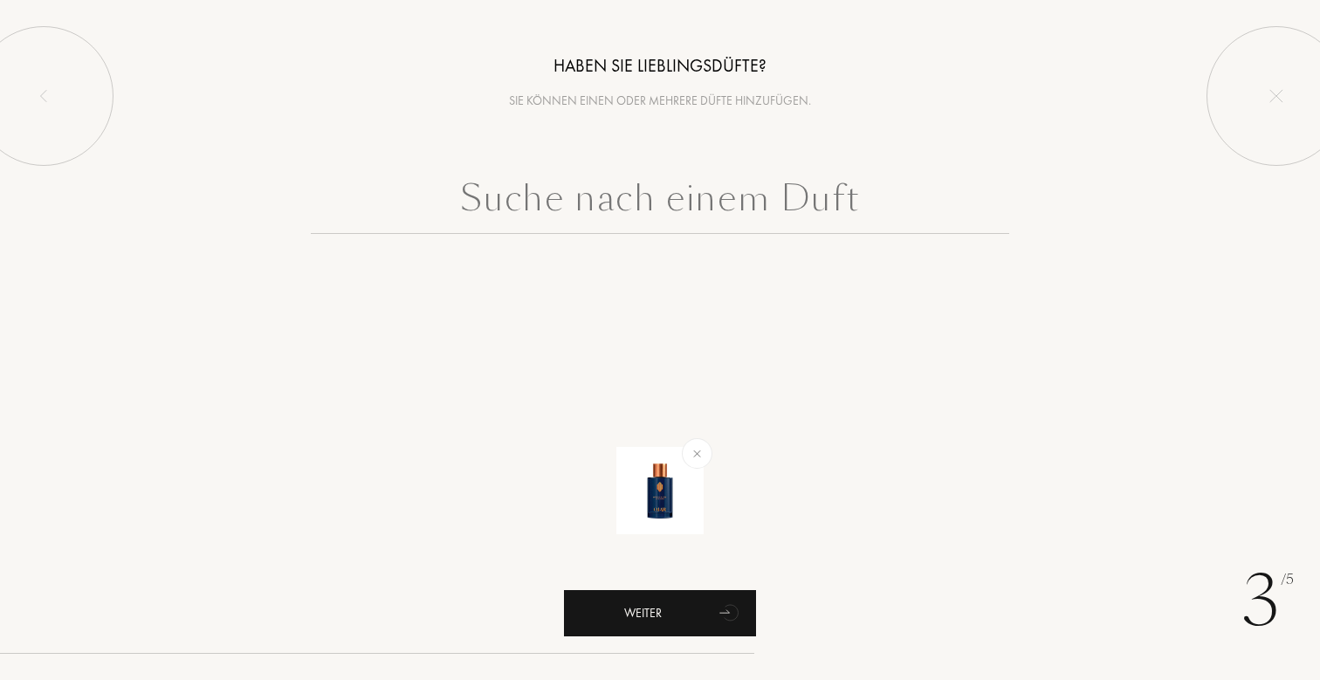
click at [655, 613] on div "Weiter" at bounding box center [660, 613] width 192 height 46
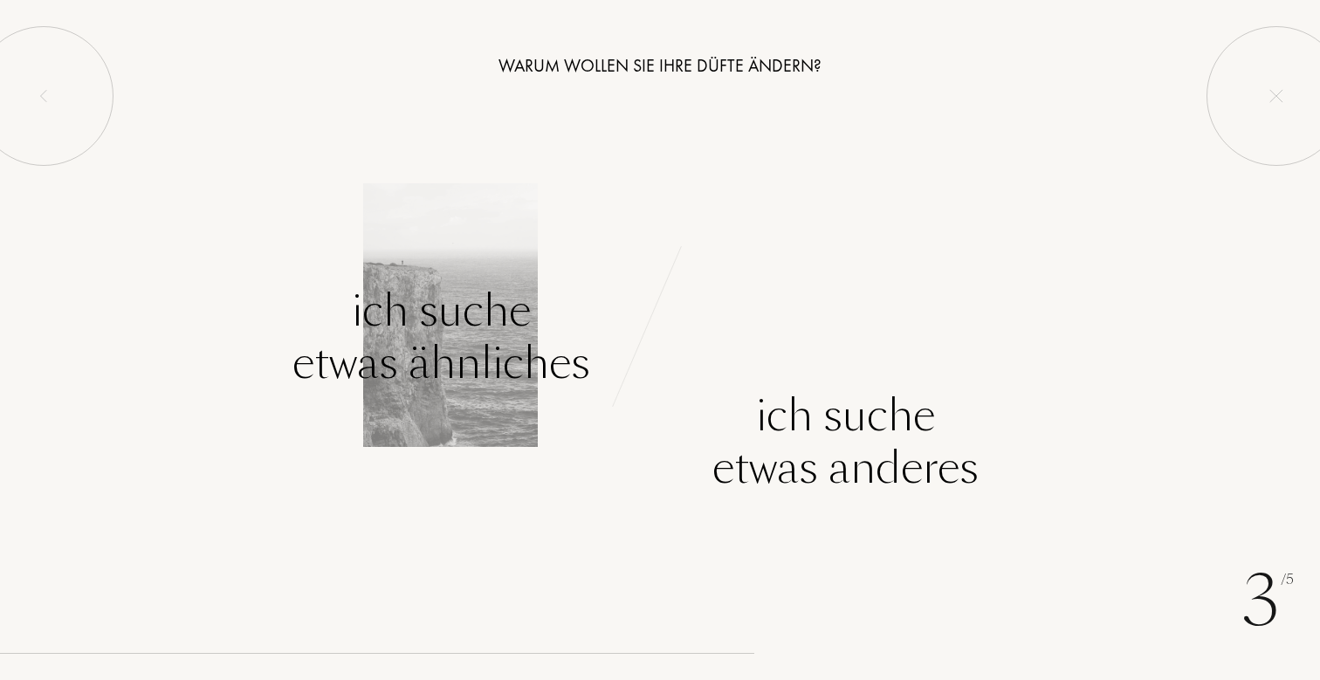
click at [480, 343] on div "Ich suche etwas ähnliches" at bounding box center [441, 337] width 298 height 105
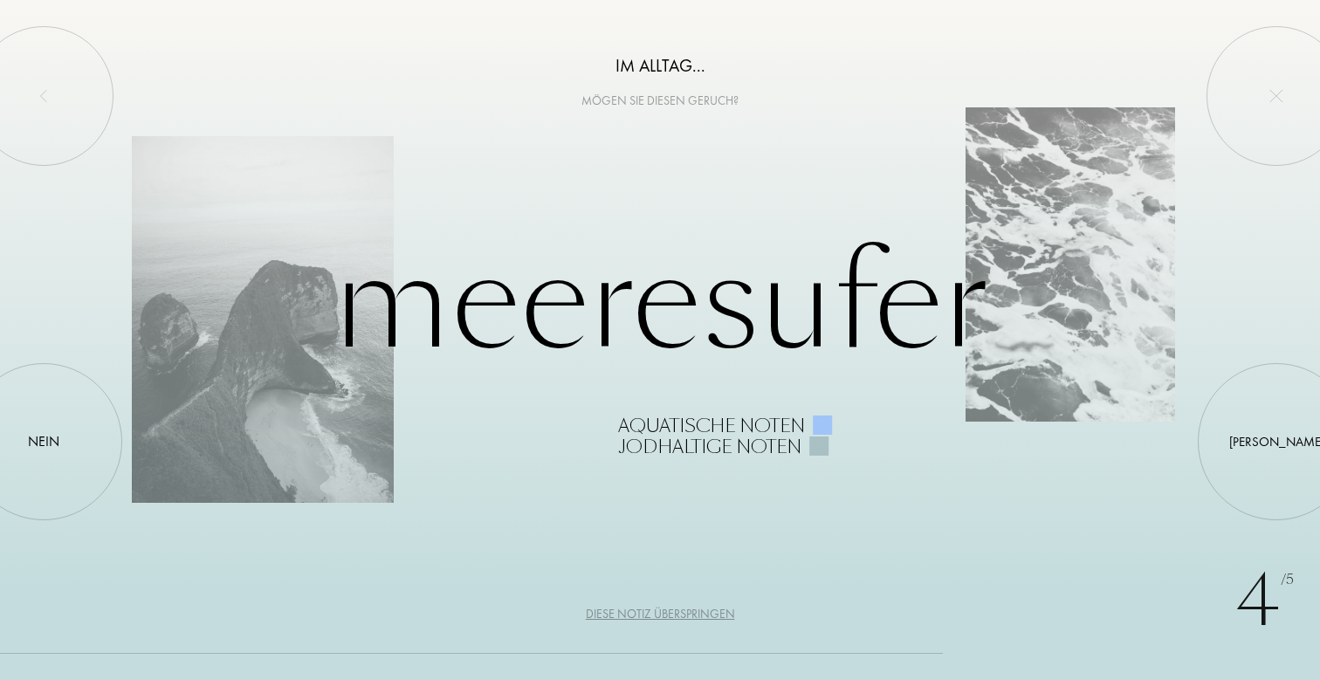
click at [620, 610] on div "Diese Notiz überspringen" at bounding box center [660, 614] width 149 height 18
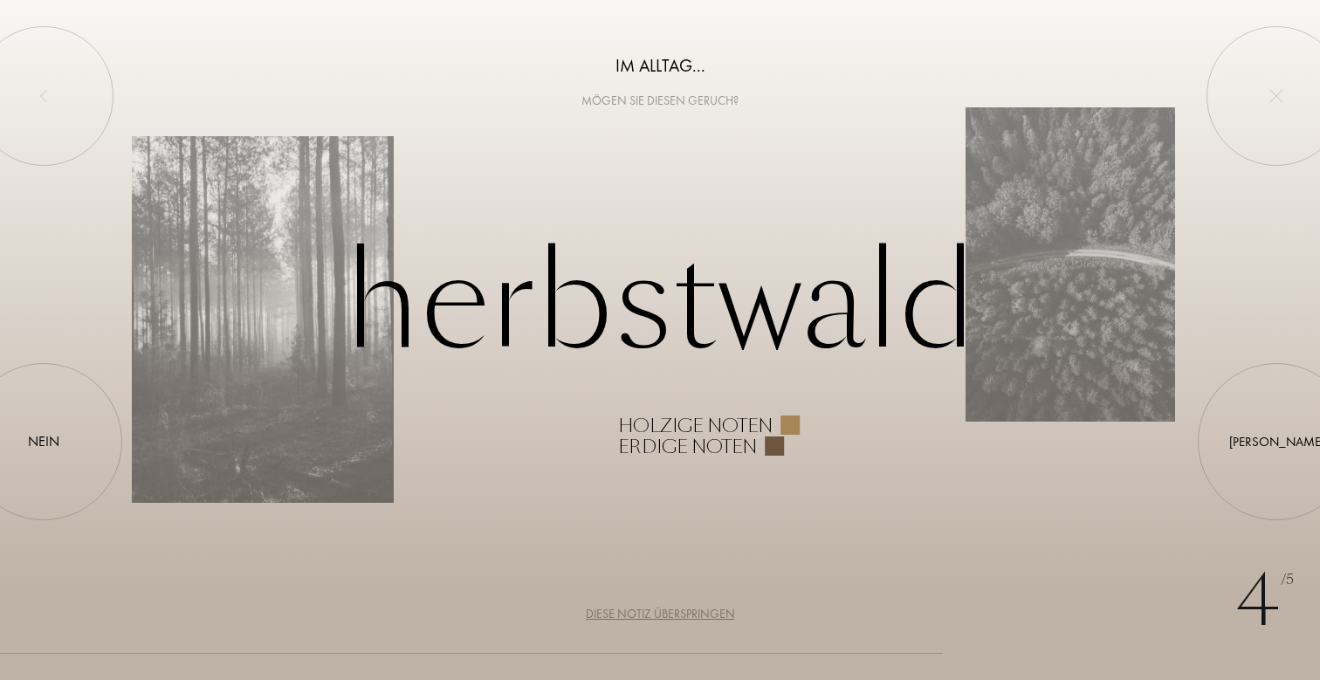
click at [620, 610] on div "Diese Notiz überspringen" at bounding box center [660, 614] width 149 height 18
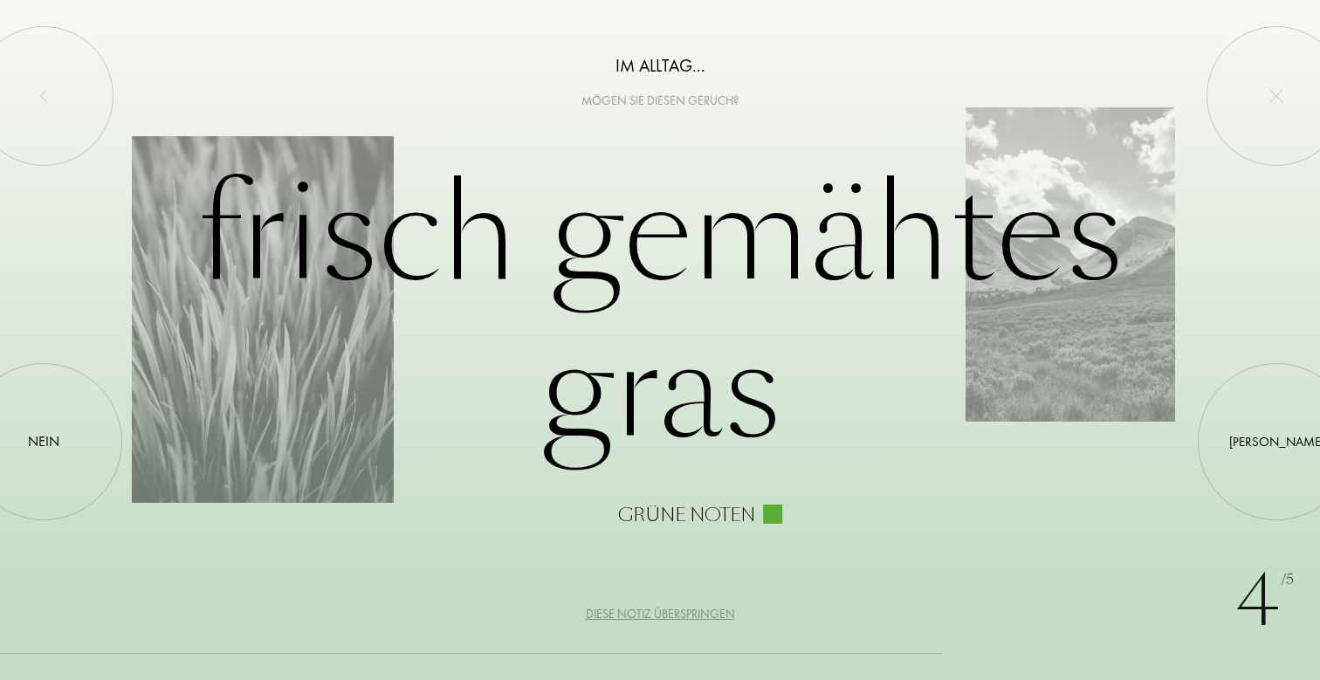
click at [620, 610] on div "Diese Notiz überspringen" at bounding box center [660, 614] width 149 height 18
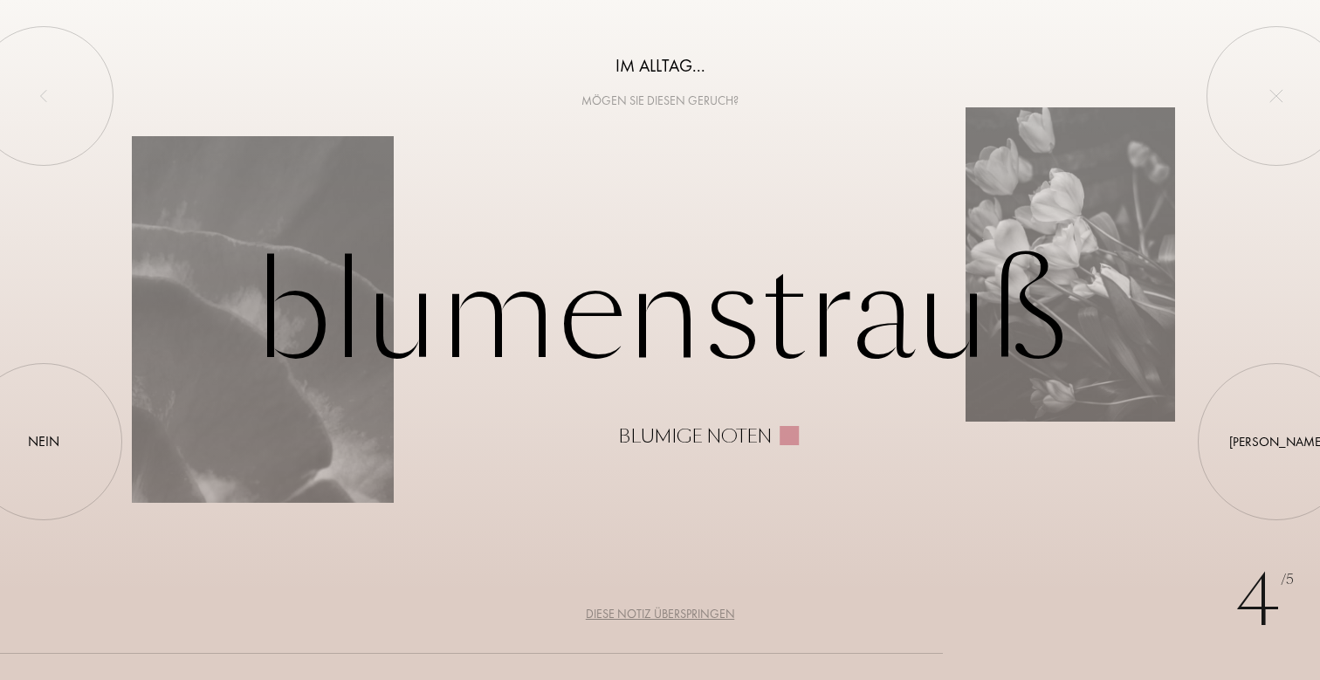
click at [620, 610] on div "Diese Notiz überspringen" at bounding box center [660, 614] width 149 height 18
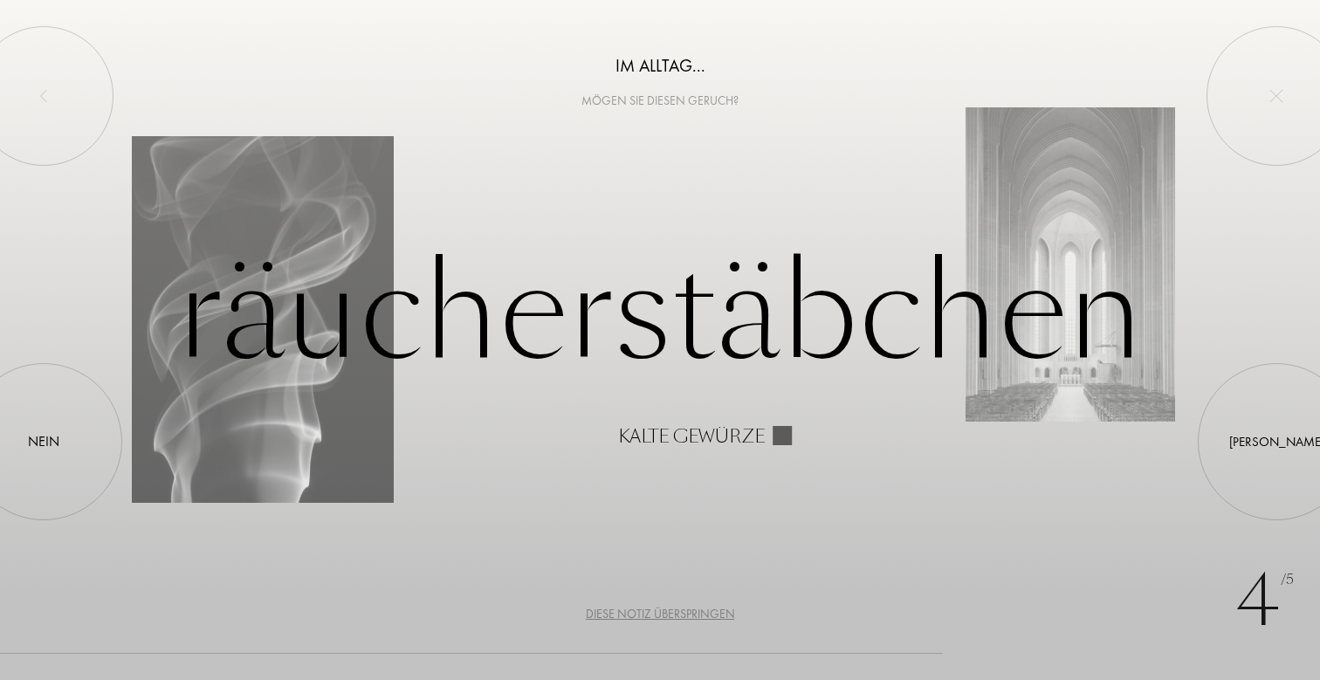
click at [620, 610] on div "Diese Notiz überspringen" at bounding box center [660, 614] width 149 height 18
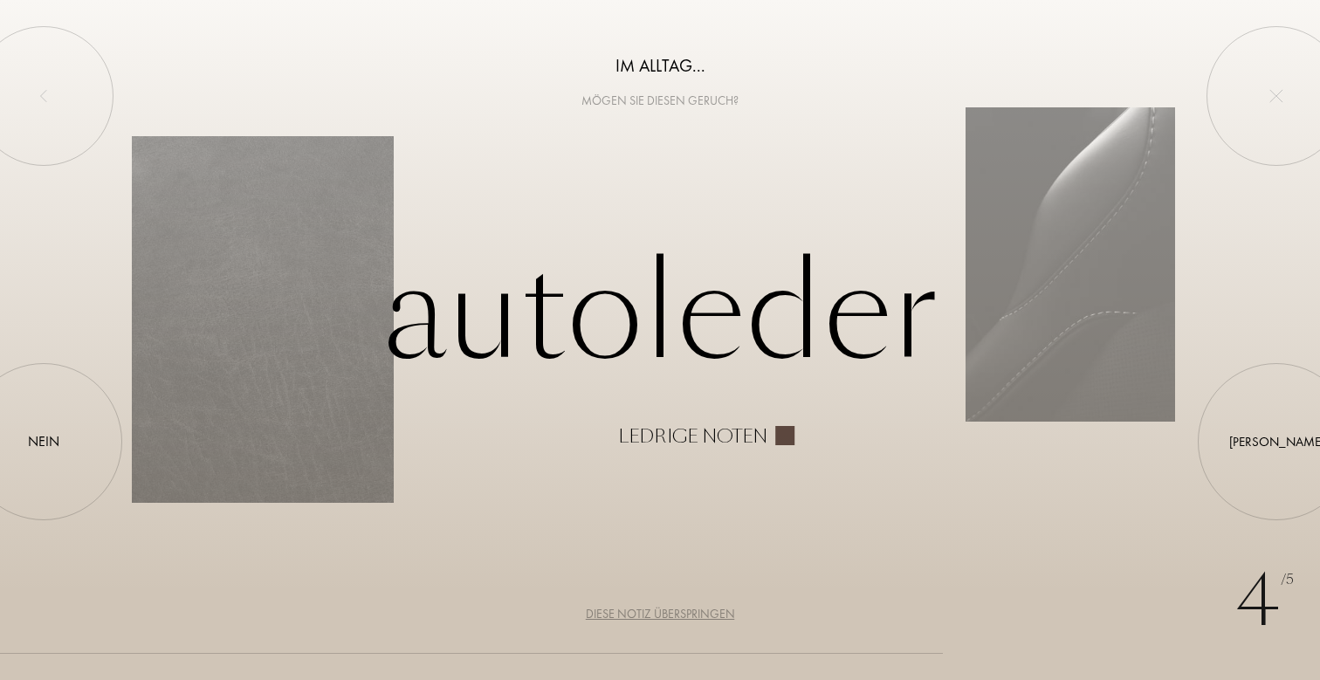
click at [620, 610] on div "Diese Notiz überspringen" at bounding box center [660, 614] width 149 height 18
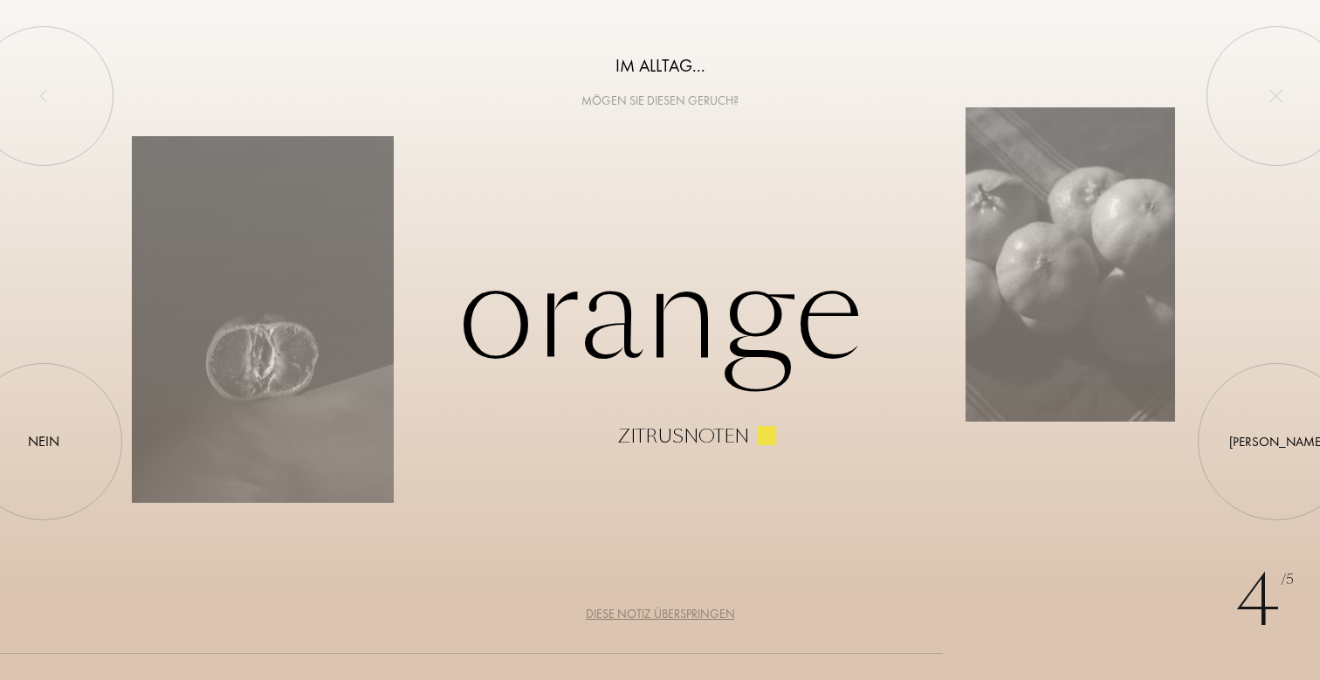
click at [620, 610] on div "Diese Notiz überspringen" at bounding box center [660, 614] width 149 height 18
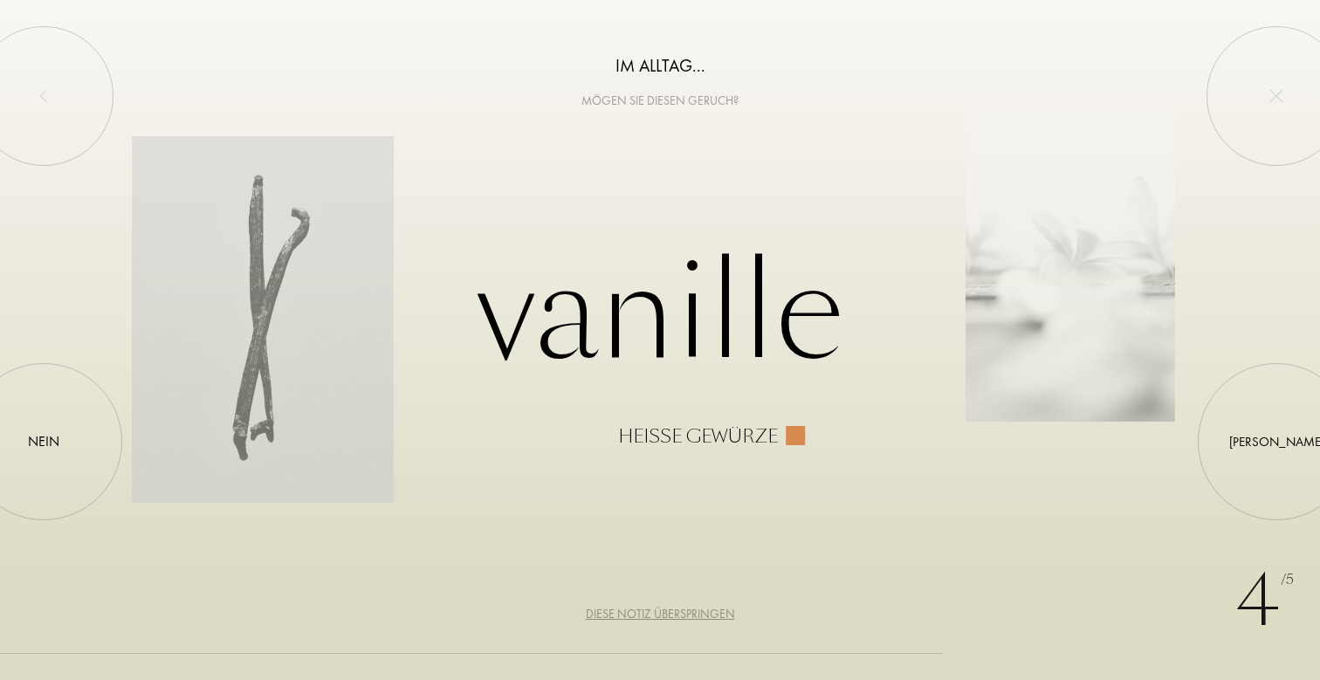
click at [620, 610] on div "Diese Notiz überspringen" at bounding box center [660, 614] width 149 height 18
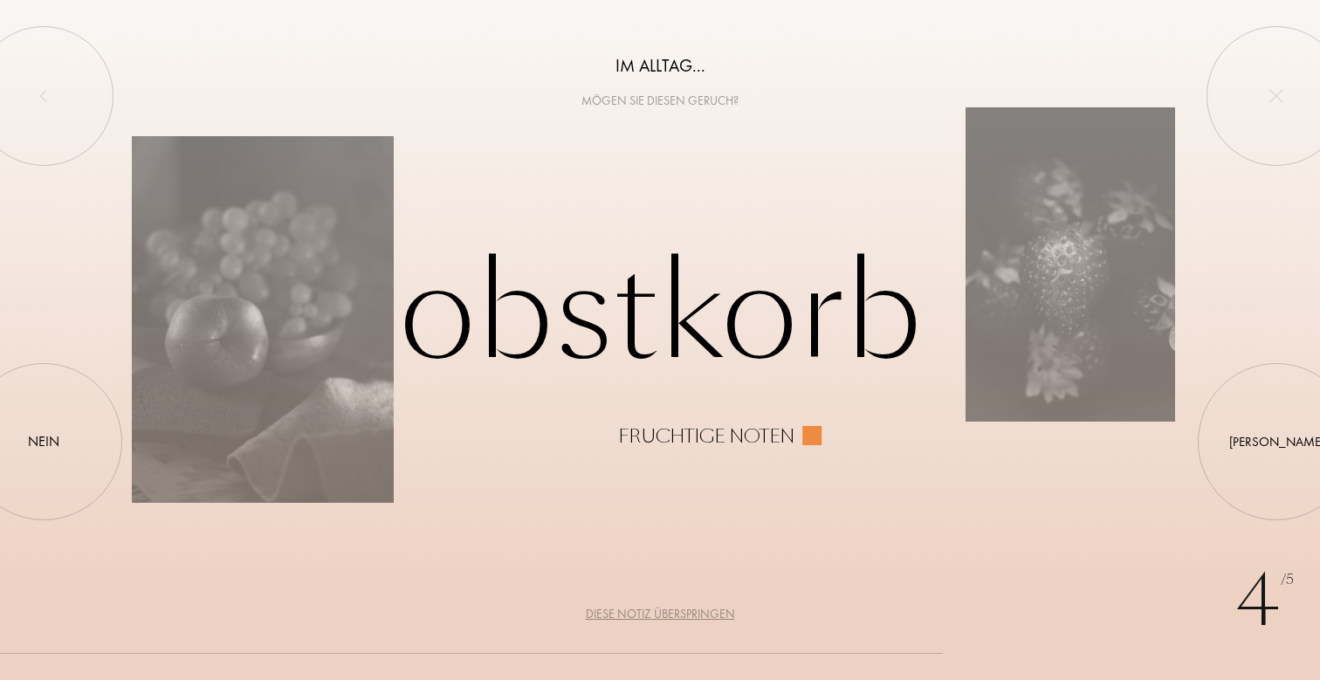
click at [620, 610] on div "Diese Notiz überspringen" at bounding box center [660, 614] width 149 height 18
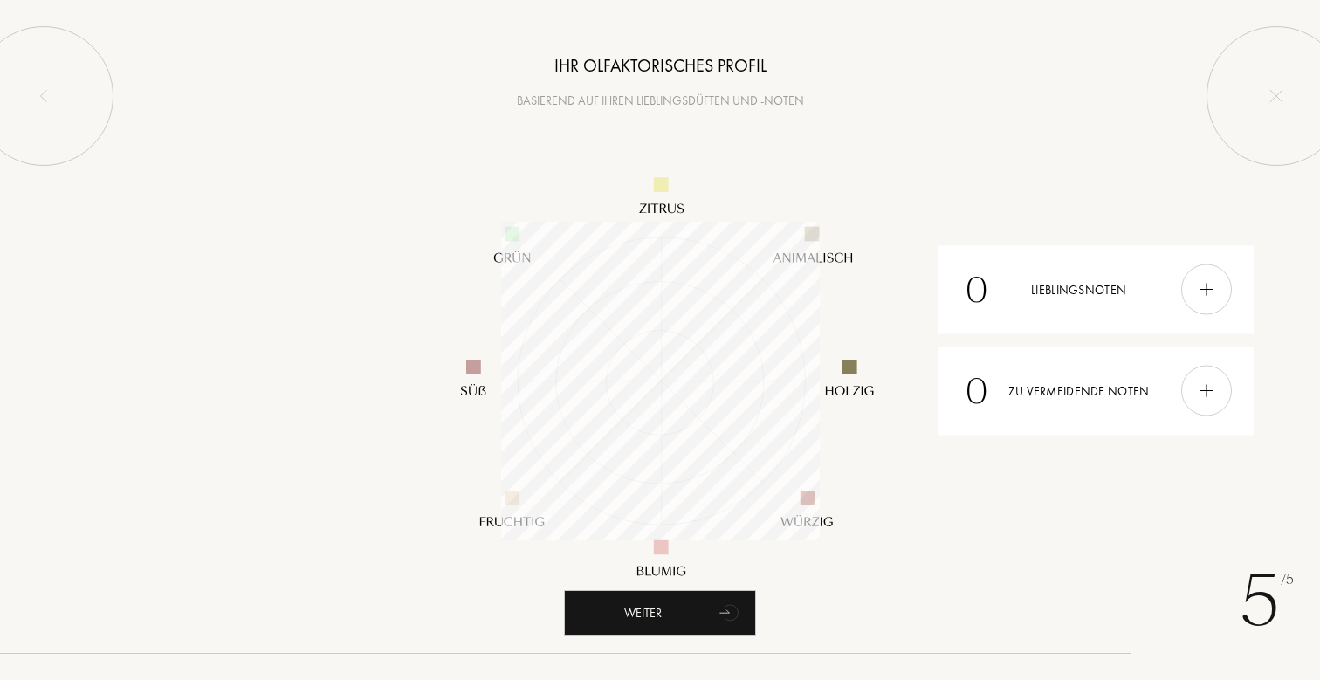
scroll to position [319, 319]
click at [602, 620] on div "Weiter" at bounding box center [660, 613] width 192 height 46
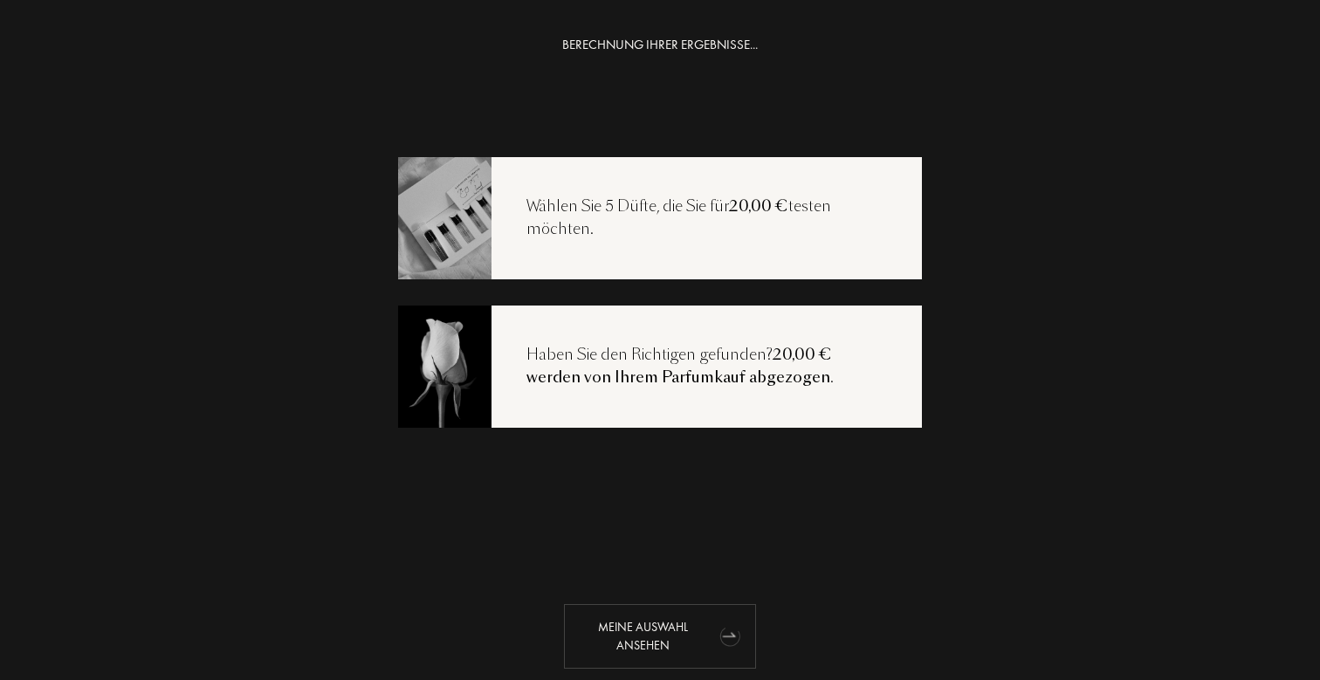
click at [666, 630] on div "Meine Auswahl ansehen" at bounding box center [660, 636] width 192 height 65
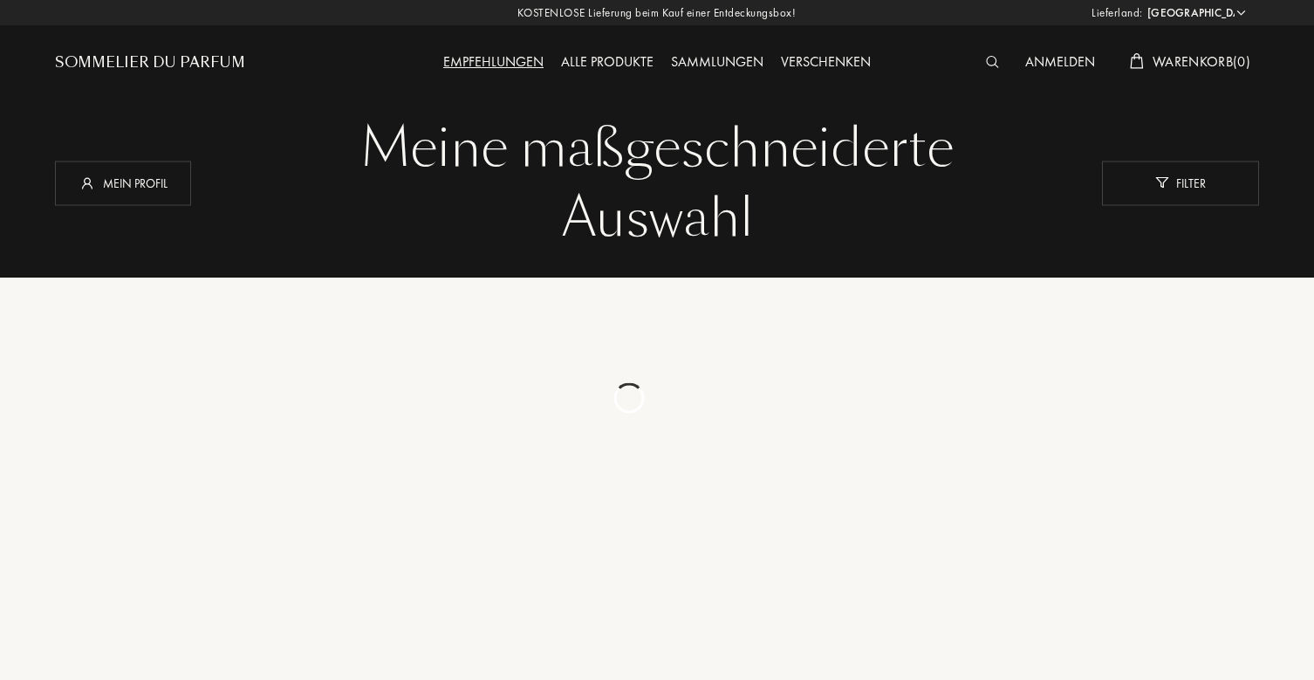
select select "DE"
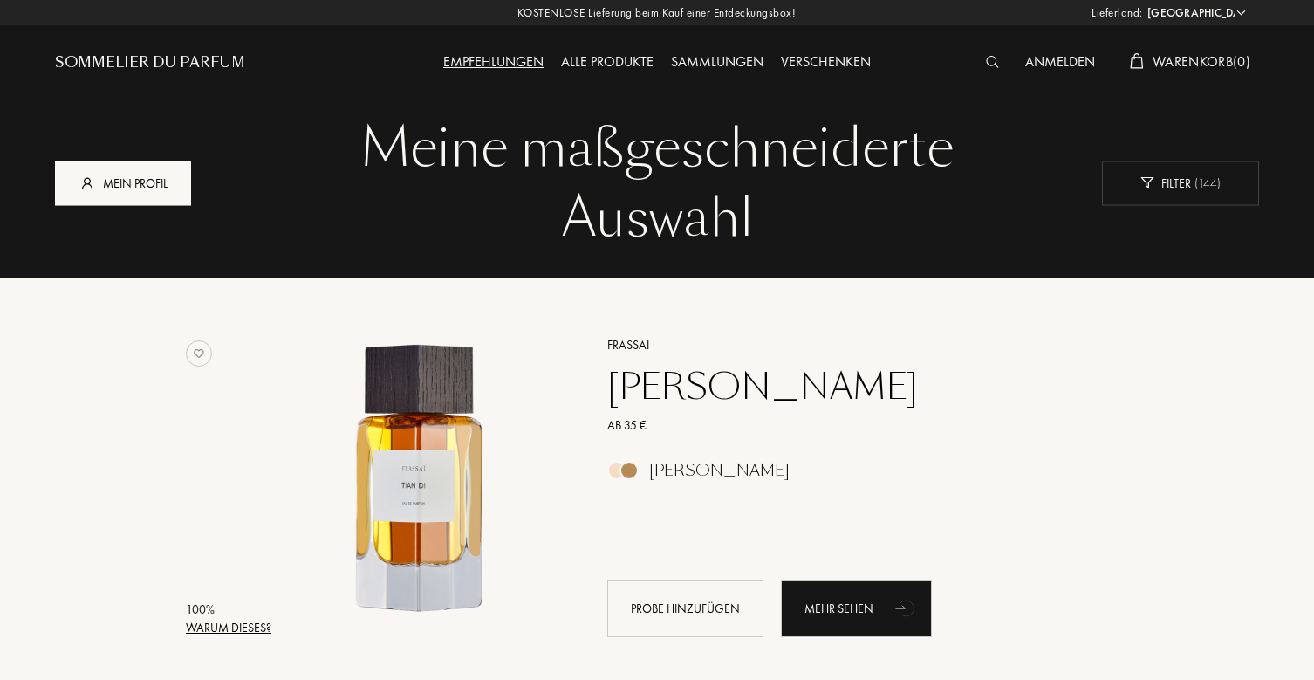
click at [99, 189] on div "Mein Profil" at bounding box center [123, 183] width 136 height 45
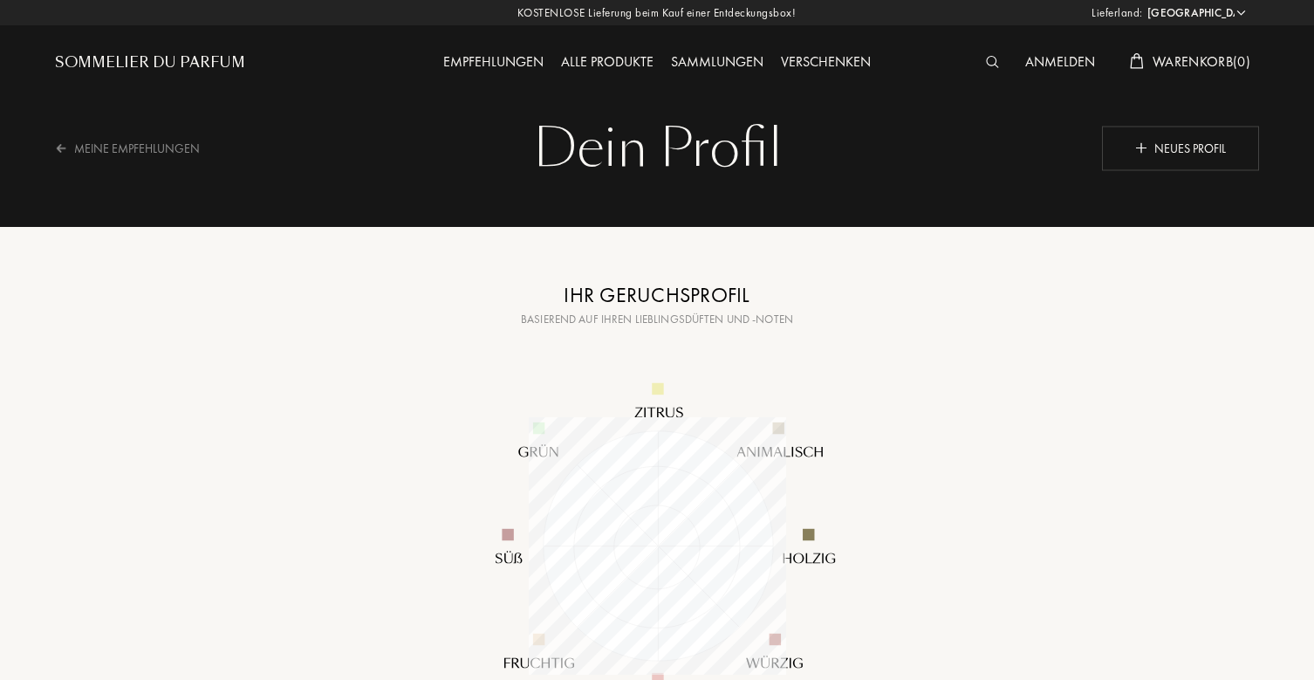
select select "DE"
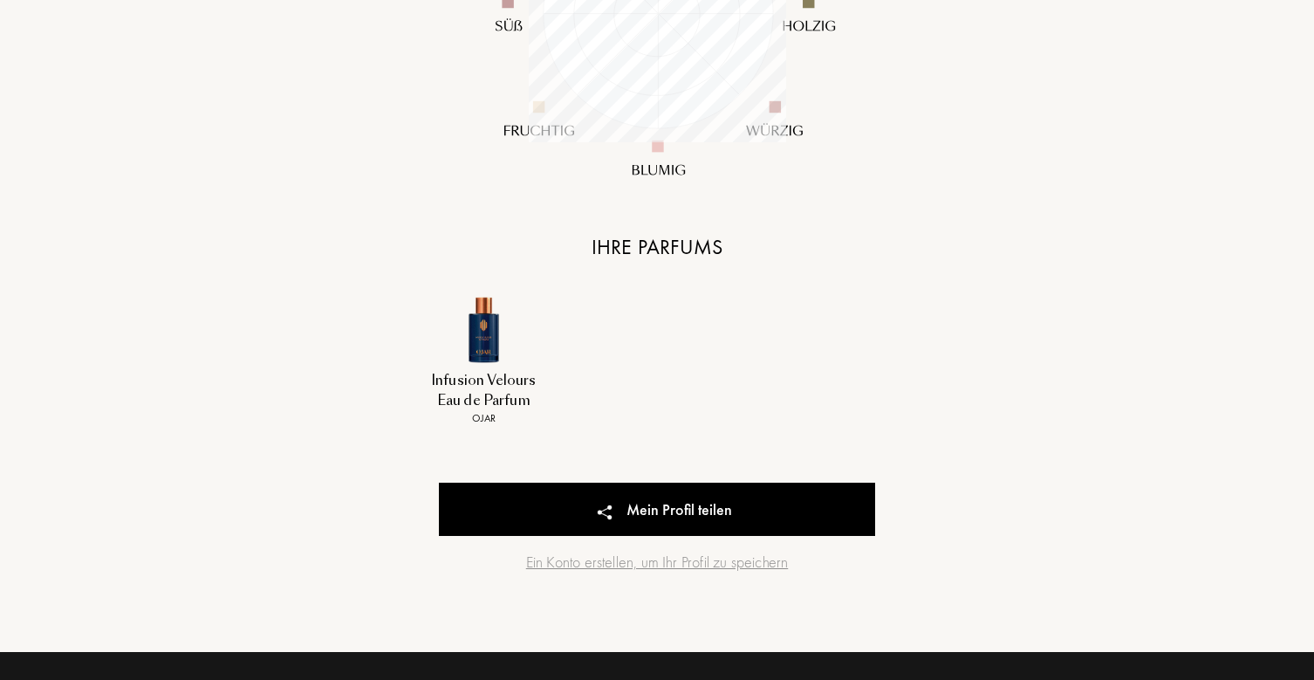
scroll to position [489, 0]
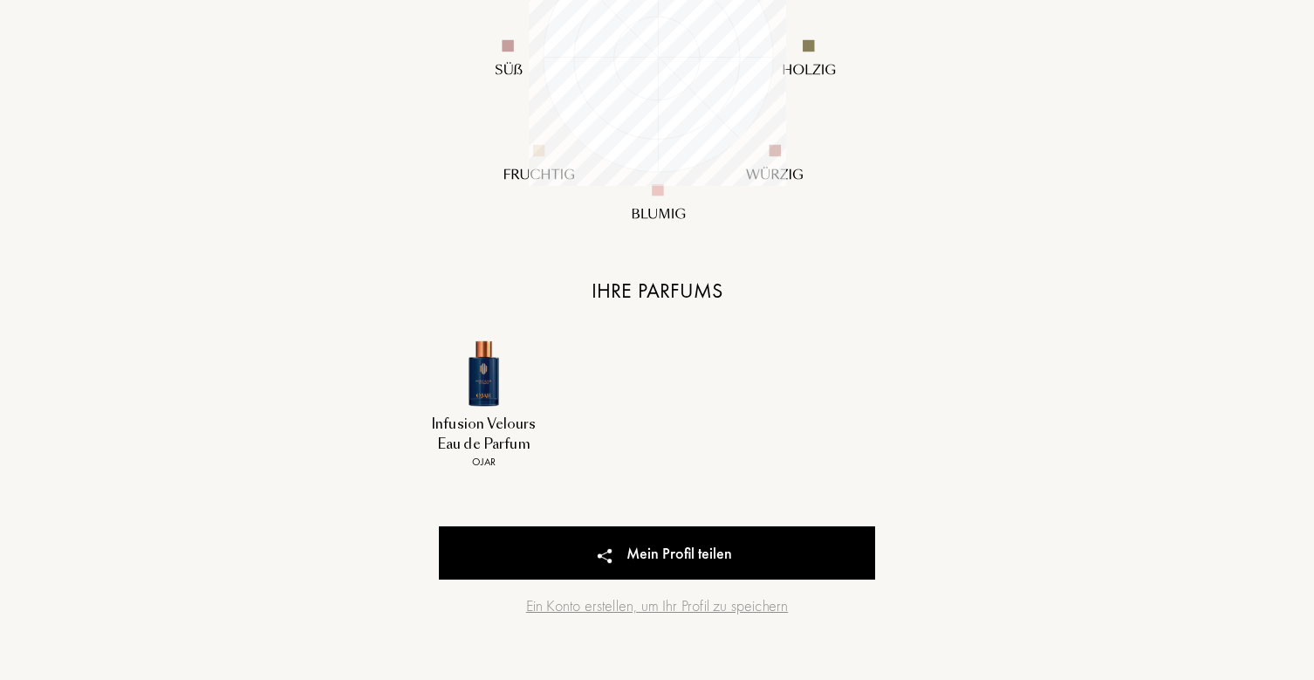
click at [471, 400] on img at bounding box center [484, 373] width 72 height 72
click at [493, 382] on img at bounding box center [484, 373] width 72 height 72
click at [592, 334] on div "Ihr Geruchsprofil Basierend auf Ihren Lieblingsdüften und -noten Ihre Parfums I…" at bounding box center [657, 244] width 436 height 906
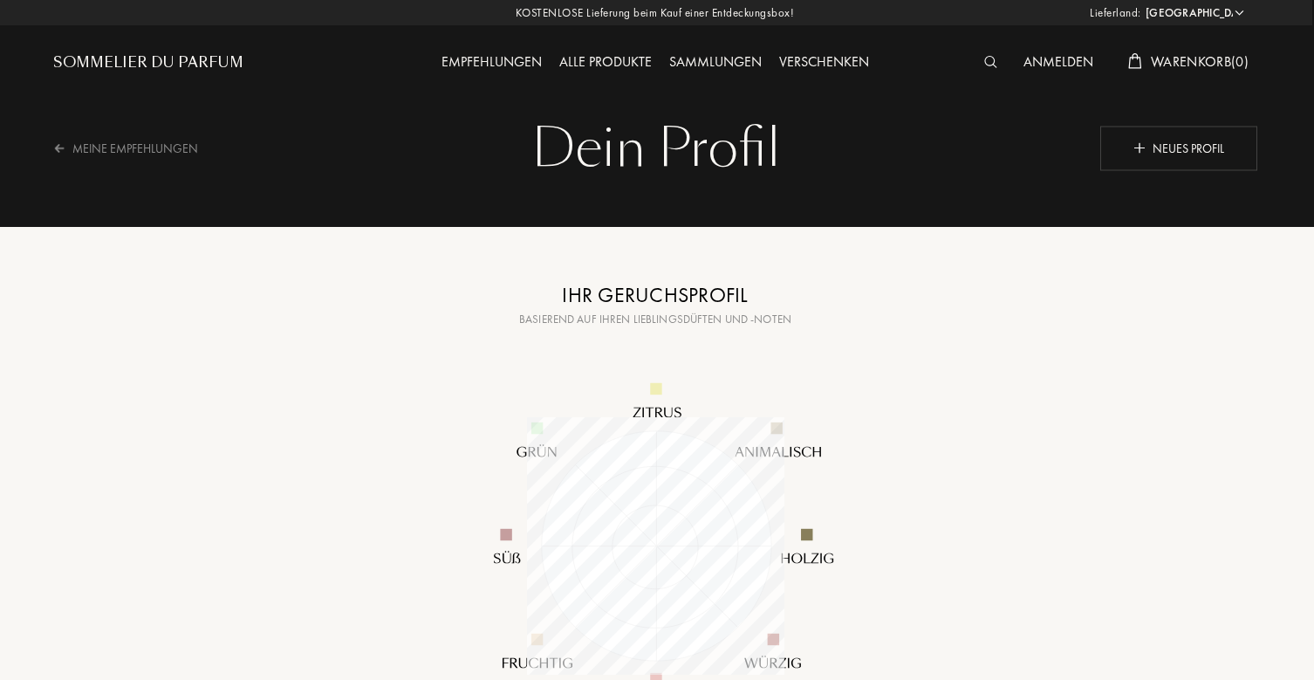
scroll to position [0, 2]
click at [83, 149] on div "Meine Empfehlungen" at bounding box center [137, 148] width 168 height 43
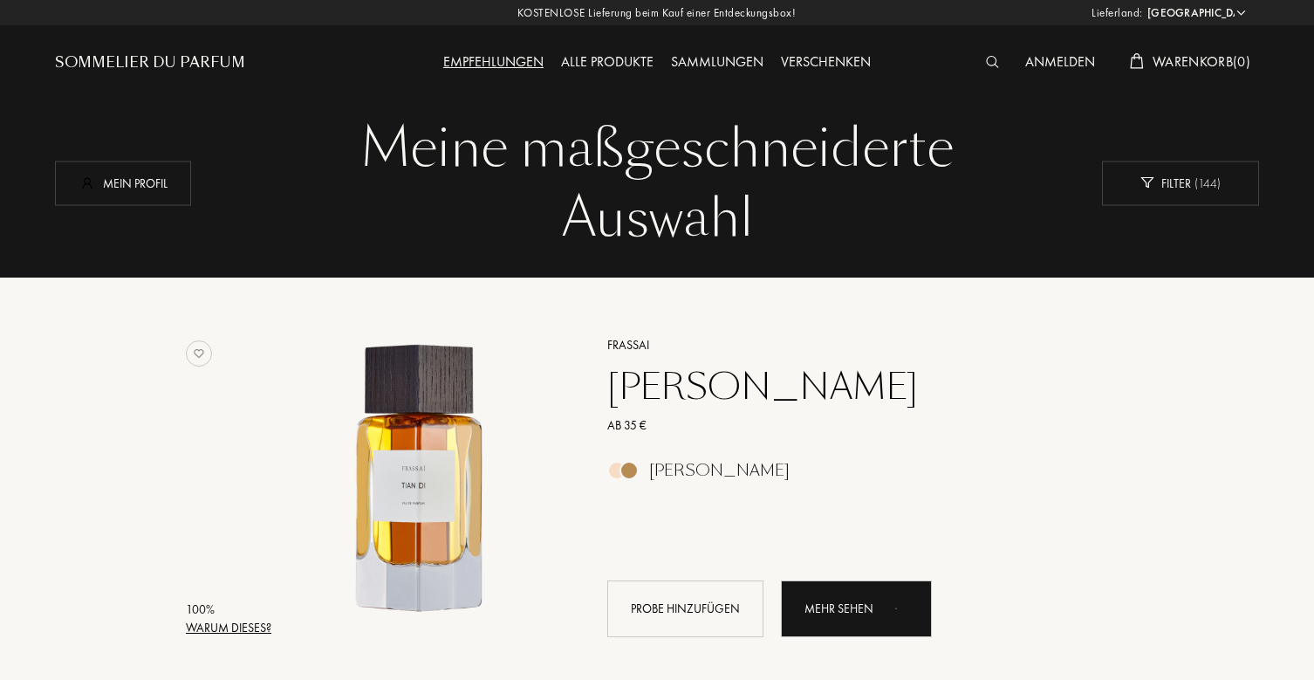
select select "DE"
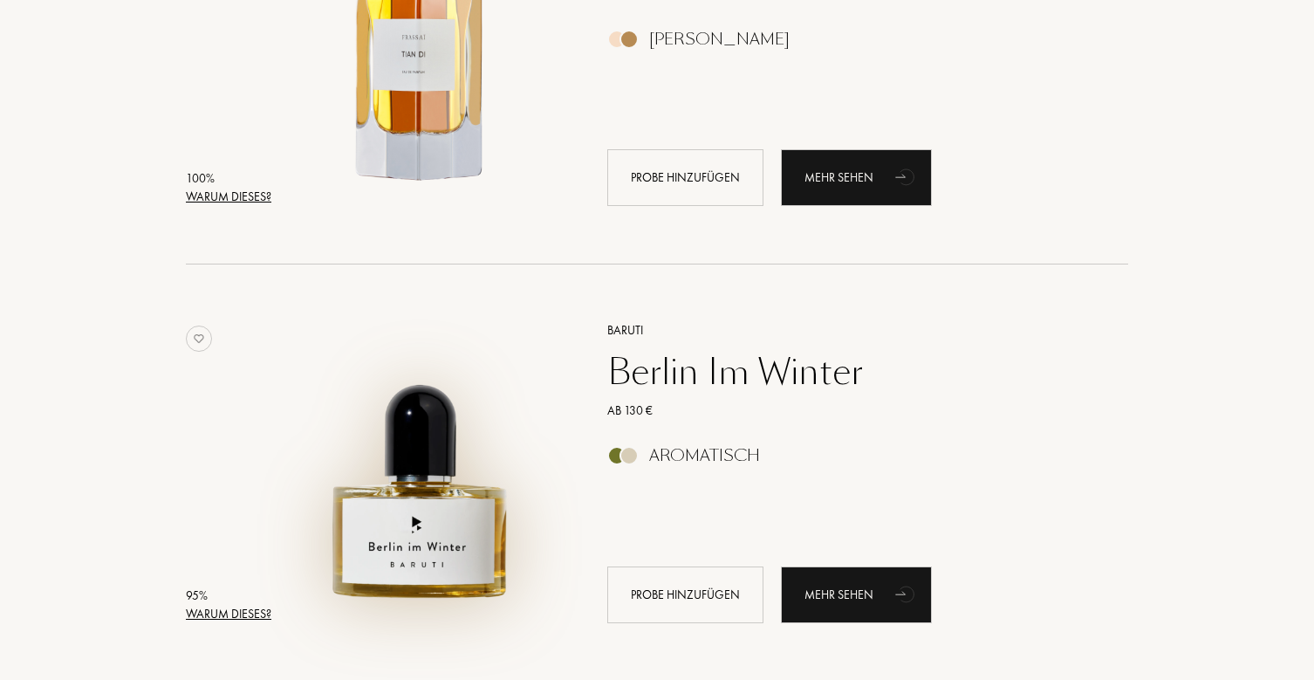
scroll to position [284, 0]
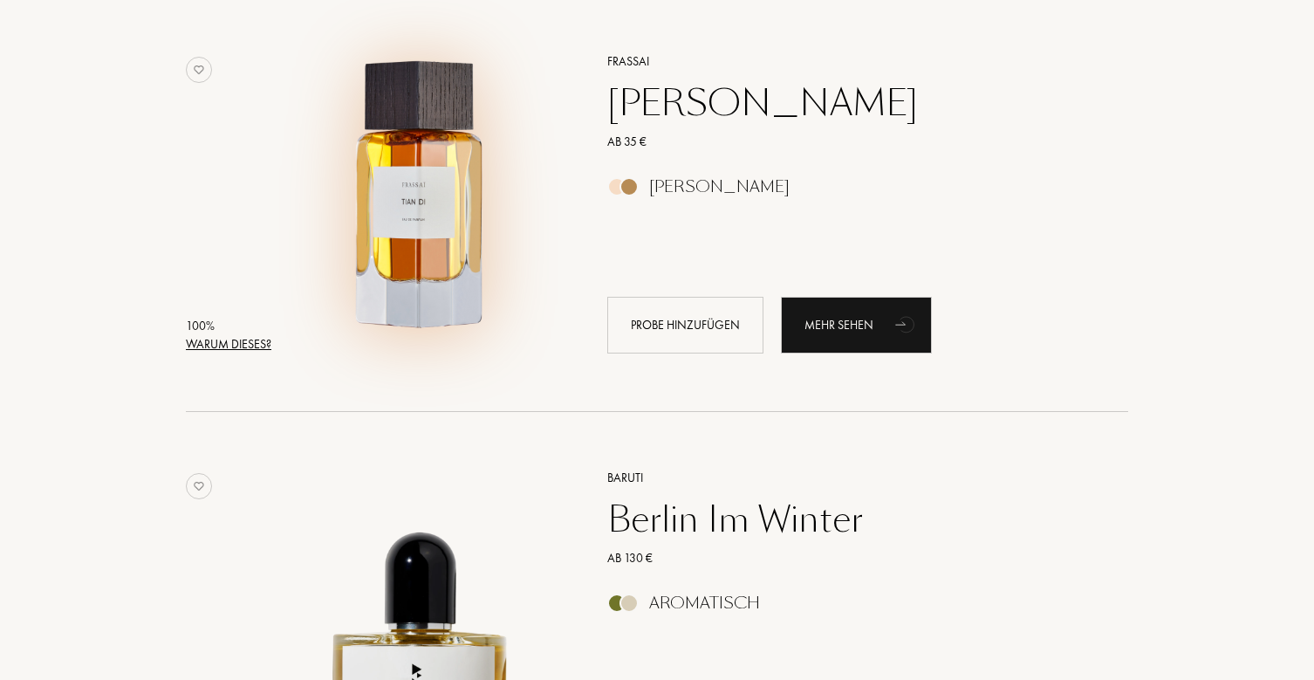
click at [462, 174] on img at bounding box center [421, 195] width 291 height 291
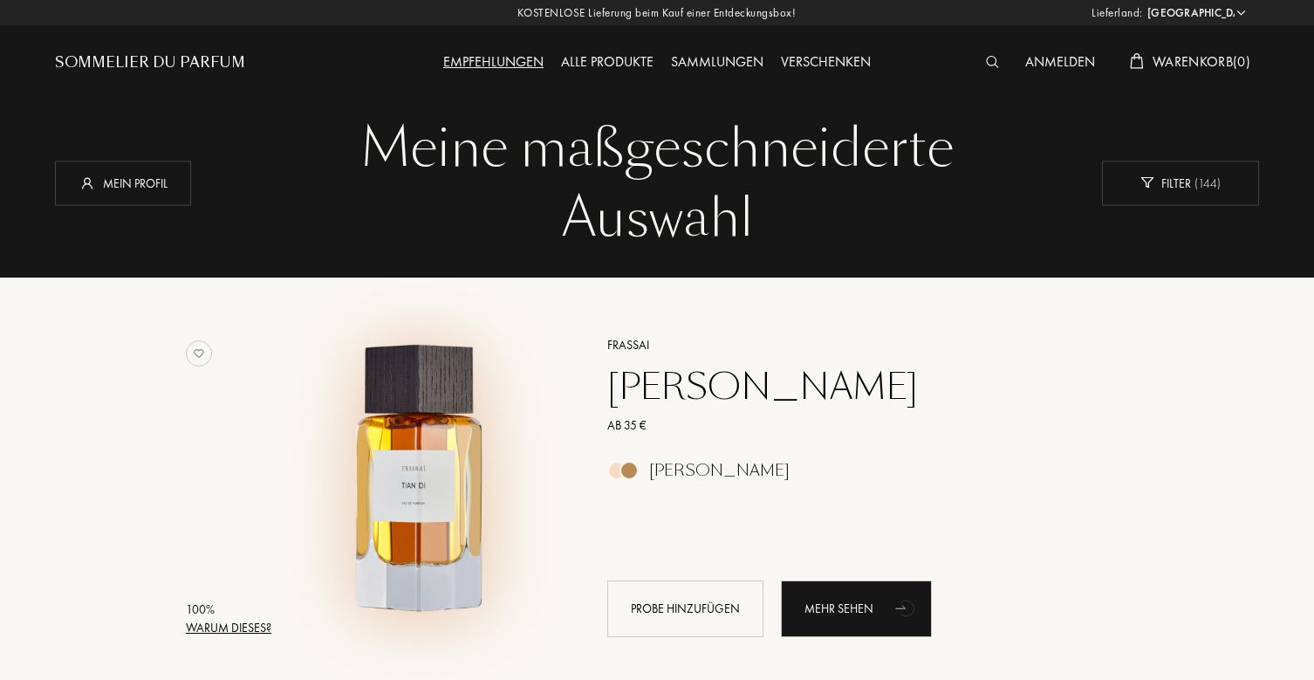
scroll to position [0, 0]
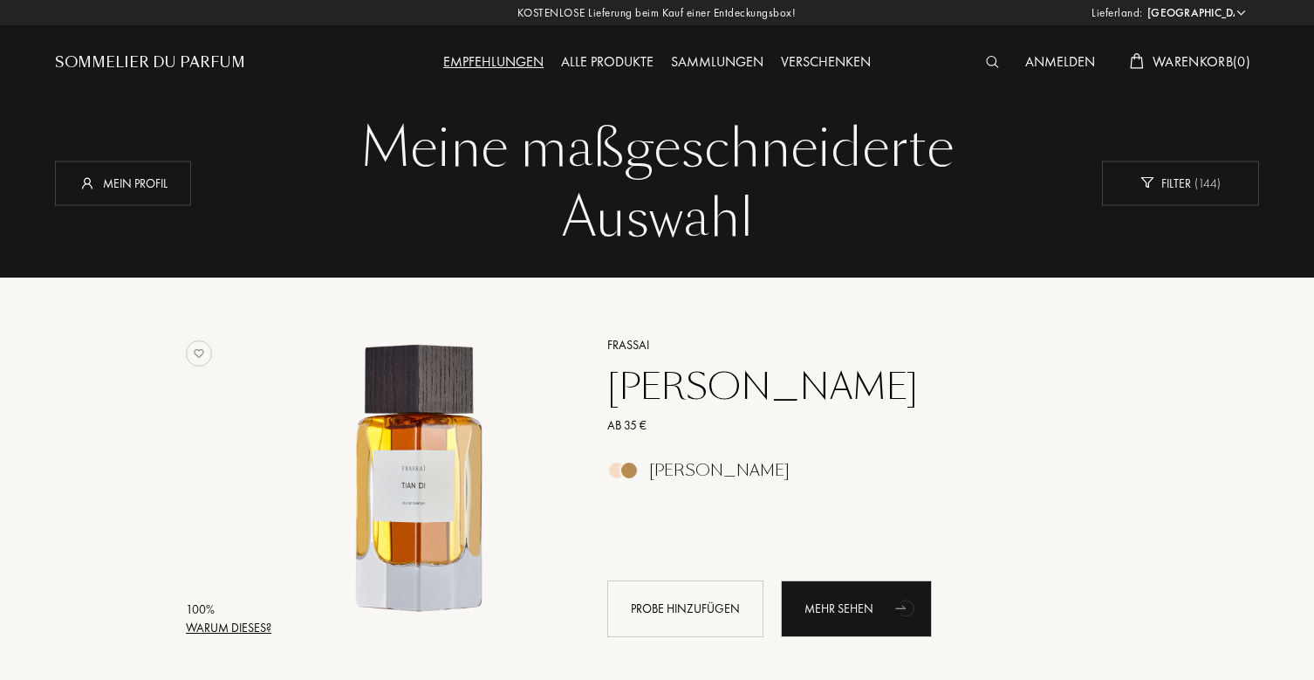
click at [652, 392] on div "[PERSON_NAME]" at bounding box center [848, 387] width 509 height 42
click at [823, 604] on div "Mehr sehen" at bounding box center [856, 608] width 151 height 57
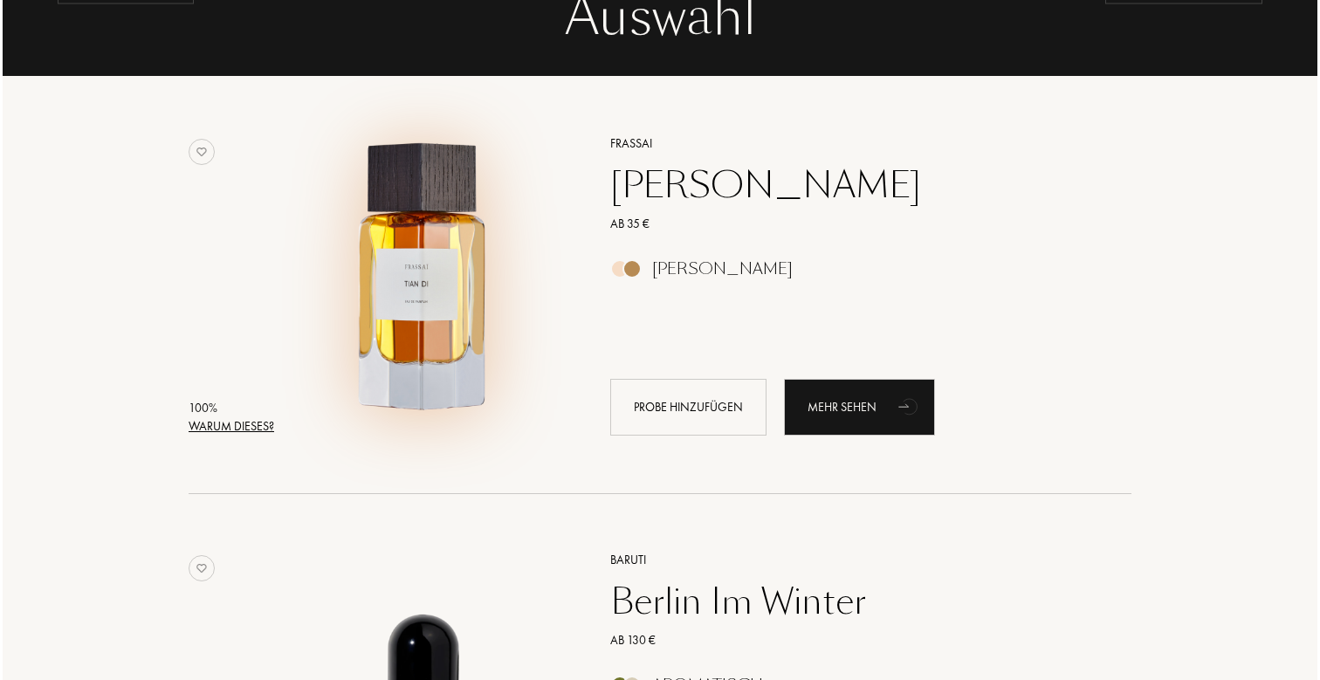
scroll to position [180, 0]
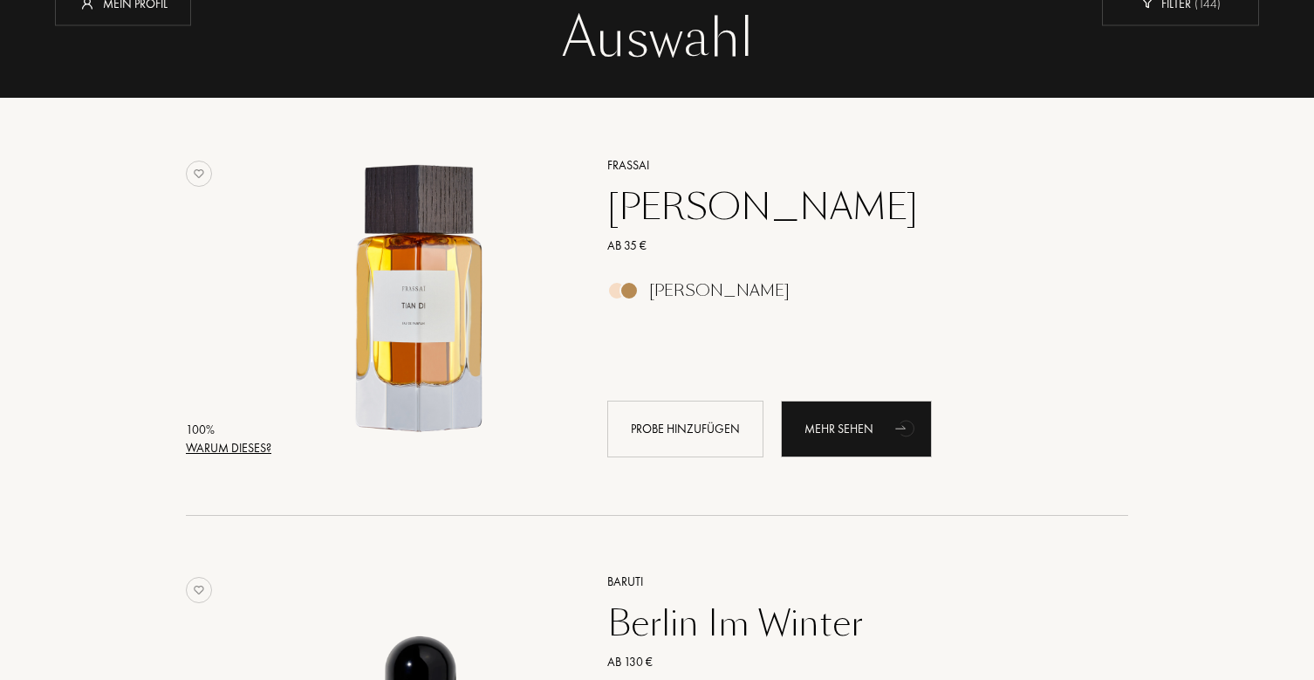
click at [244, 449] on div "Warum dieses?" at bounding box center [229, 448] width 86 height 18
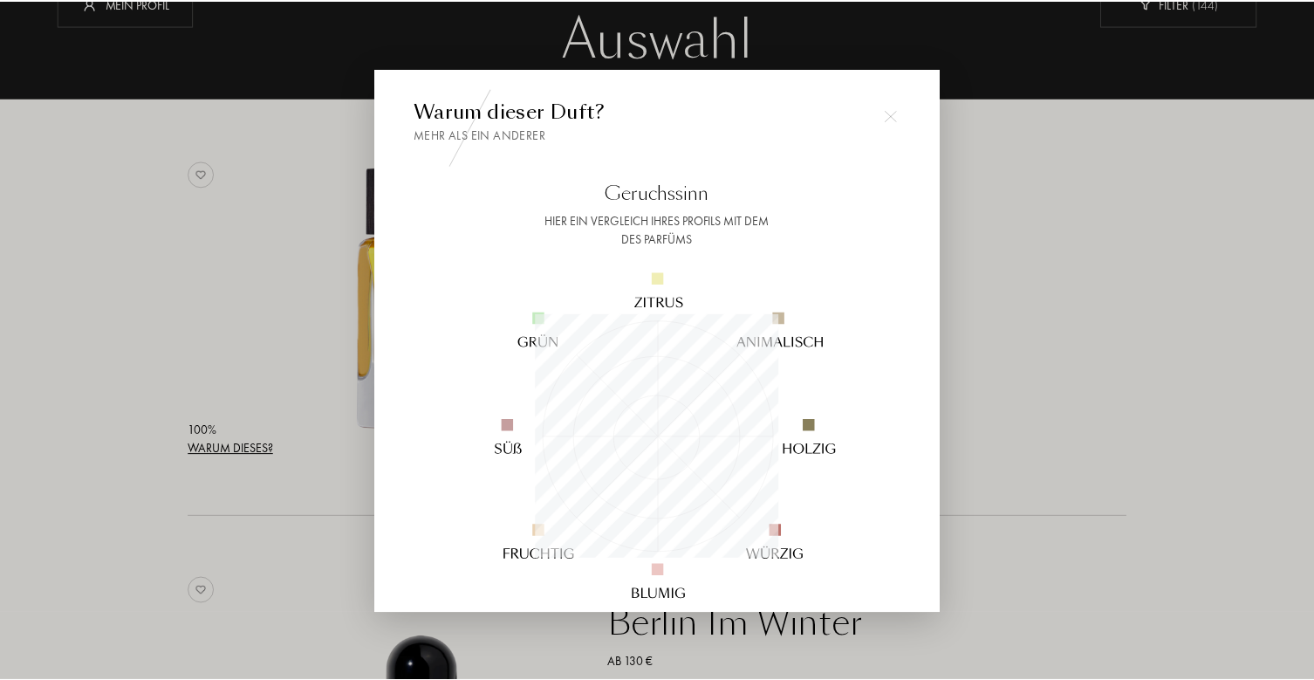
scroll to position [244, 244]
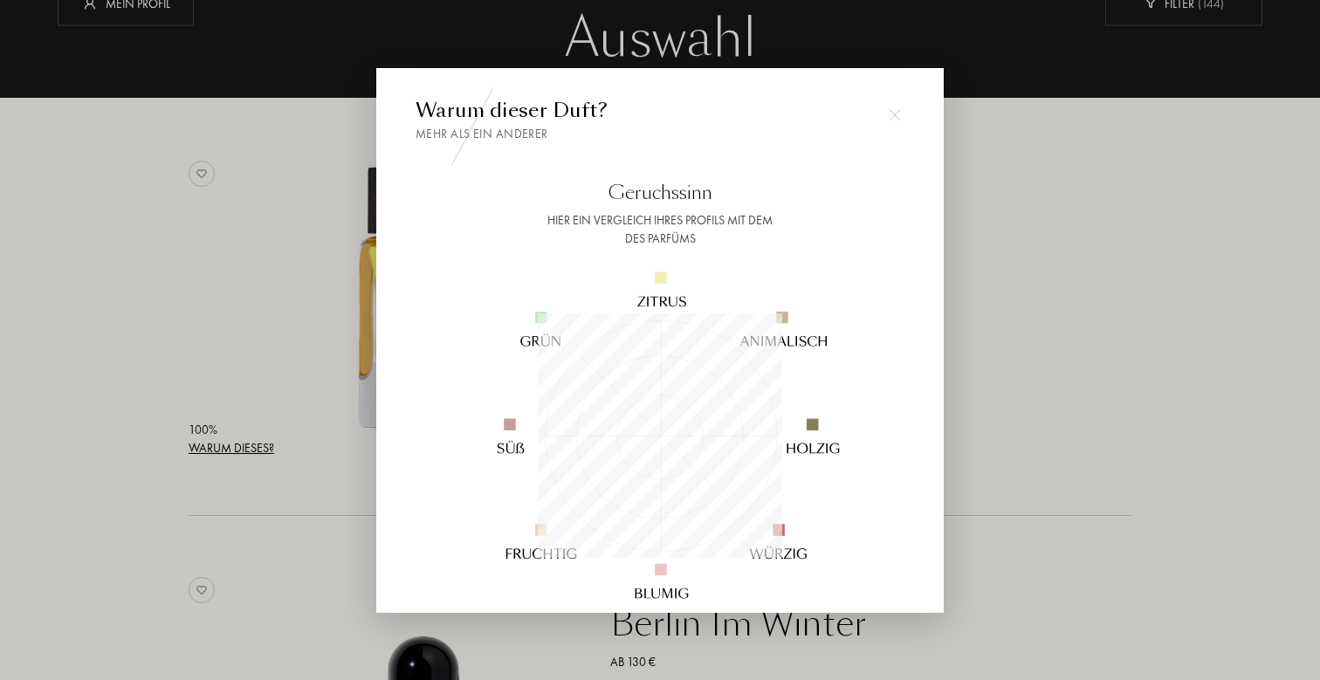
click at [276, 369] on div at bounding box center [660, 340] width 1320 height 680
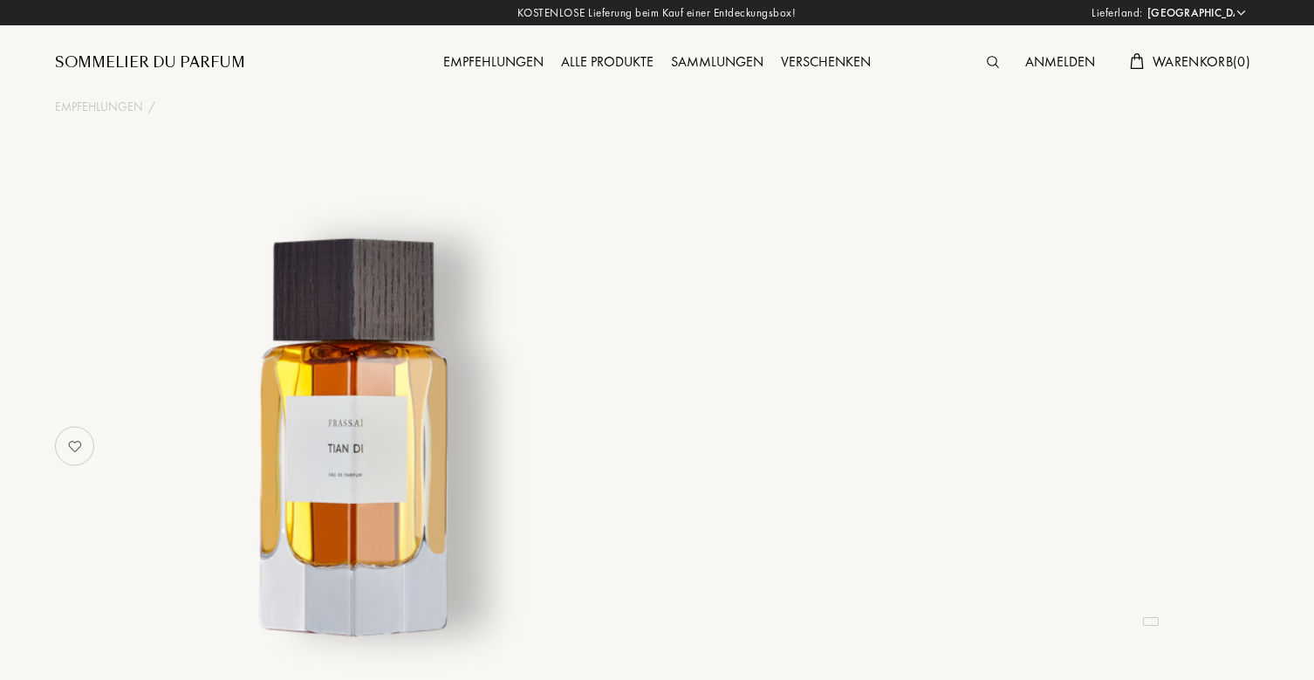
select select "DE"
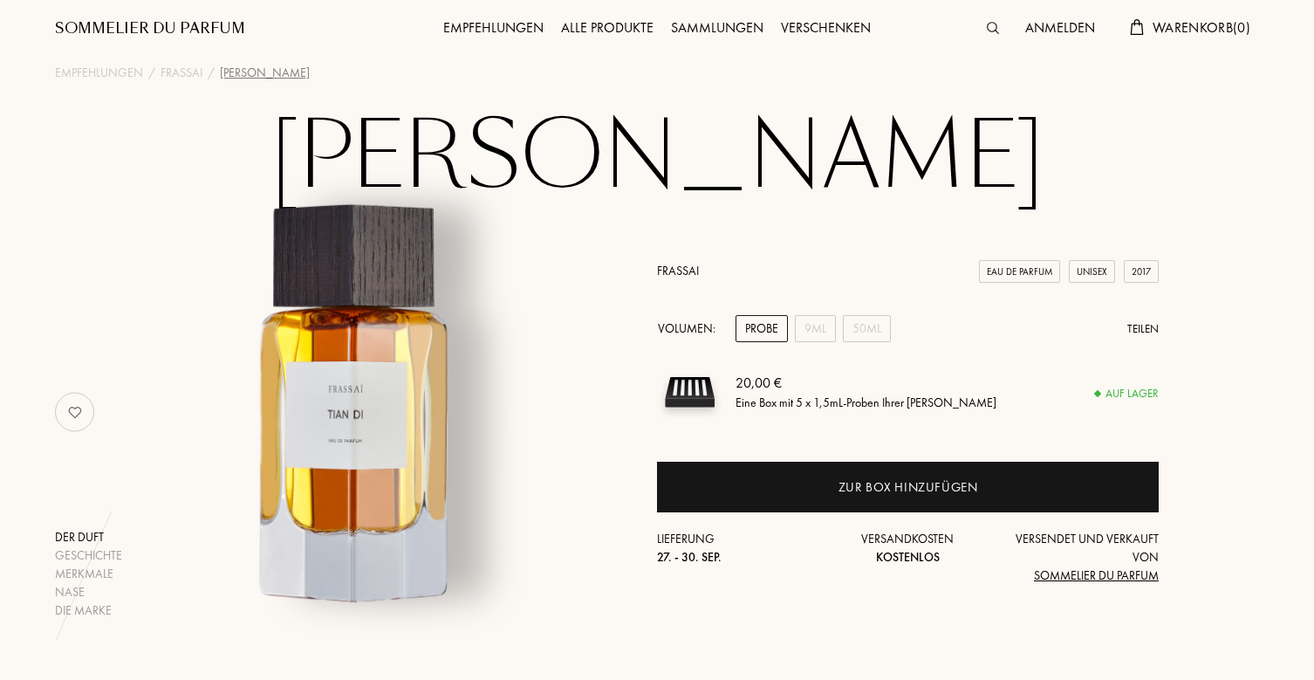
scroll to position [11, 2]
